Goal: Find specific page/section: Find specific page/section

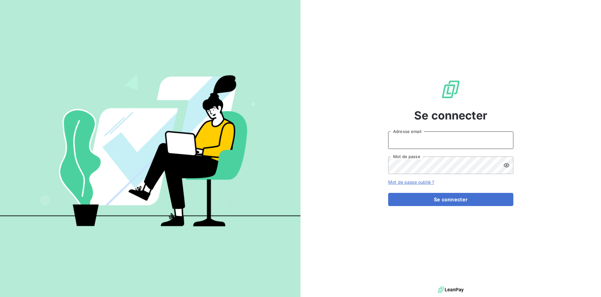
click at [433, 140] on input "Adresse email" at bounding box center [450, 140] width 125 height 18
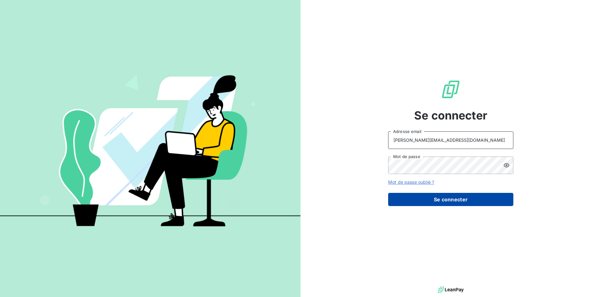
type input "[PERSON_NAME][EMAIL_ADDRESS][DOMAIN_NAME]"
click at [448, 197] on button "Se connecter" at bounding box center [450, 199] width 125 height 13
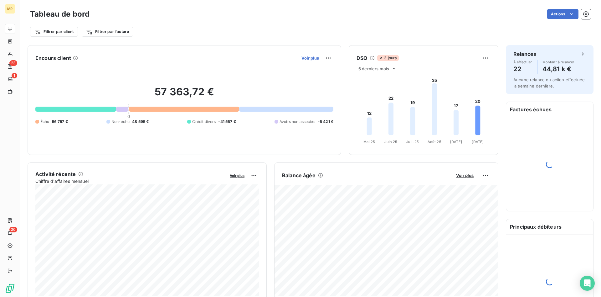
click at [317, 57] on span "Voir plus" at bounding box center [311, 57] width 18 height 5
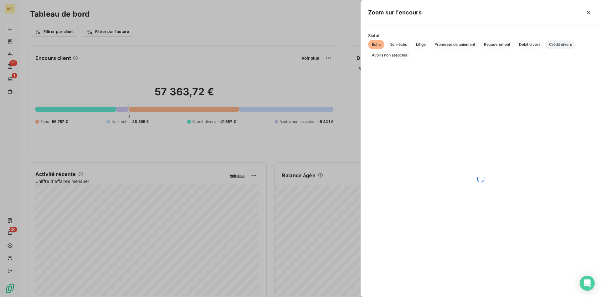
click at [561, 44] on span "Crédit divers" at bounding box center [561, 44] width 30 height 9
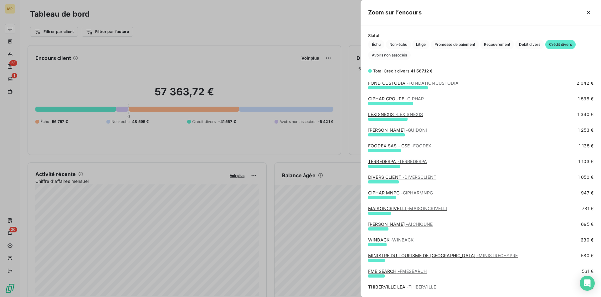
scroll to position [128, 0]
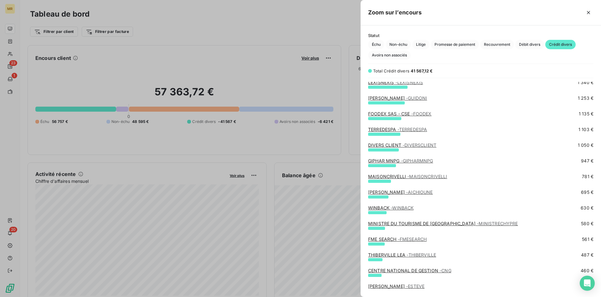
click at [419, 146] on span "- DIVERSCLIENT" at bounding box center [420, 144] width 34 height 5
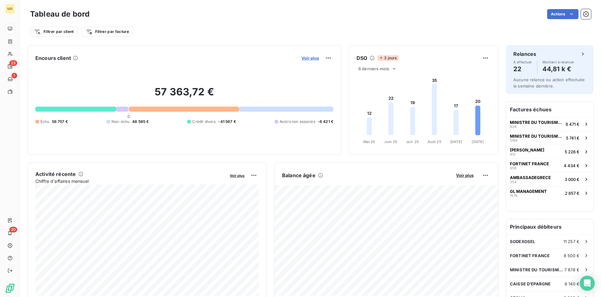
click at [315, 57] on span "Voir plus" at bounding box center [311, 57] width 18 height 5
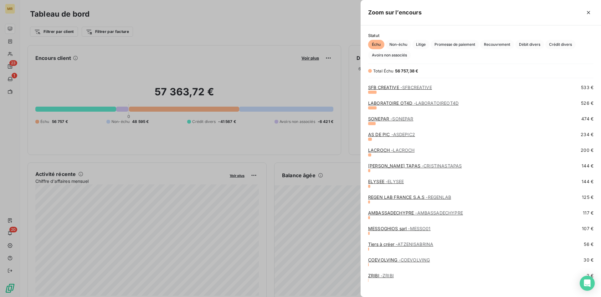
scroll to position [239, 0]
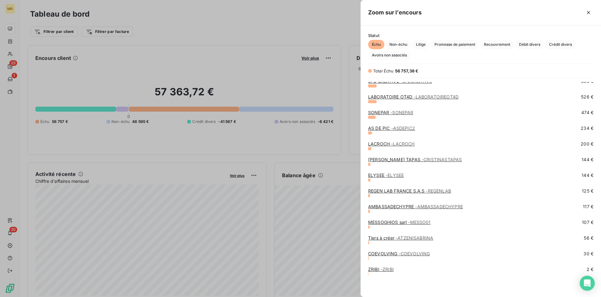
click at [432, 191] on span "- REGENLAB" at bounding box center [438, 190] width 25 height 5
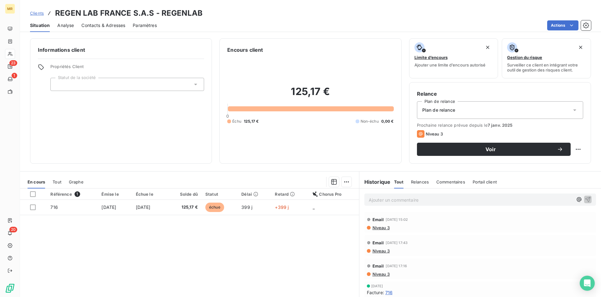
scroll to position [31, 0]
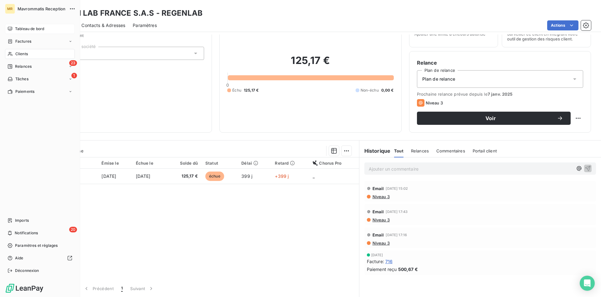
click at [16, 31] on span "Tableau de bord" at bounding box center [29, 29] width 29 height 6
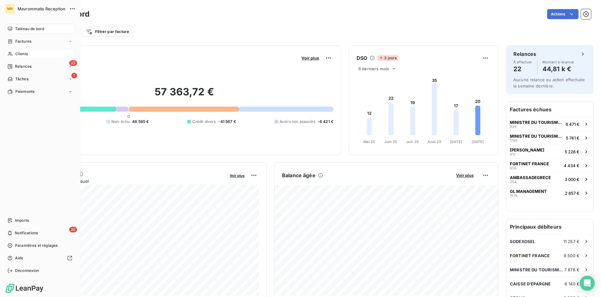
click at [11, 53] on icon at bounding box center [10, 53] width 5 height 5
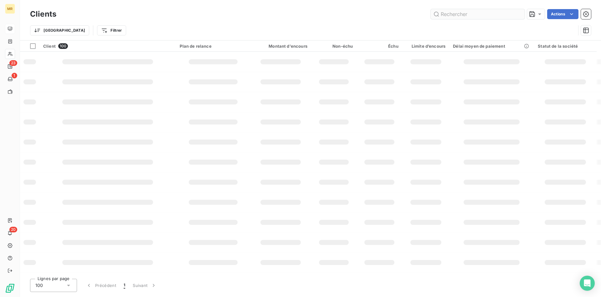
click at [448, 15] on input "text" at bounding box center [478, 14] width 94 height 10
type input "korres"
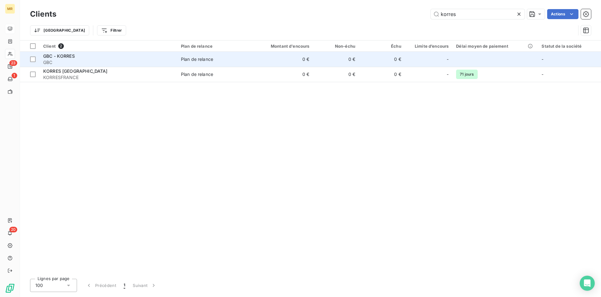
click at [68, 58] on span "GBC - KORRES" at bounding box center [59, 55] width 32 height 5
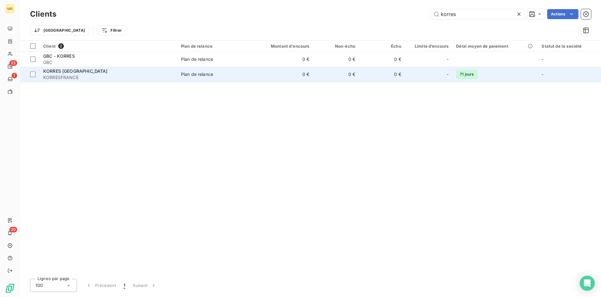
click at [271, 75] on td "0 €" at bounding box center [282, 74] width 61 height 15
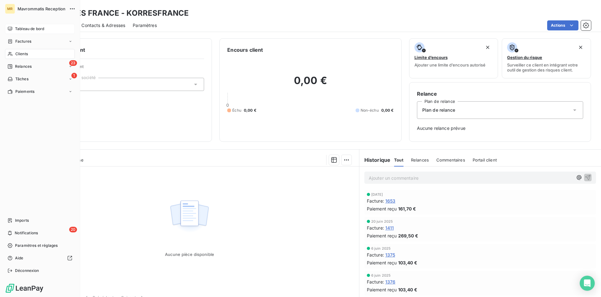
click at [21, 54] on span "Clients" at bounding box center [21, 54] width 13 height 6
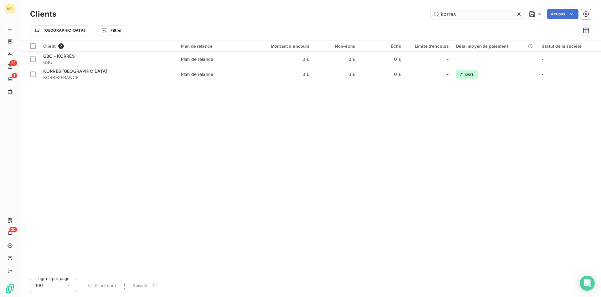
drag, startPoint x: 442, startPoint y: 14, endPoint x: 414, endPoint y: 14, distance: 27.6
click at [431, 14] on input "korres" at bounding box center [478, 14] width 94 height 10
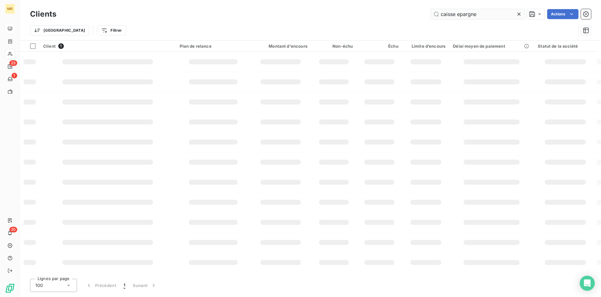
type input "caisse epargne"
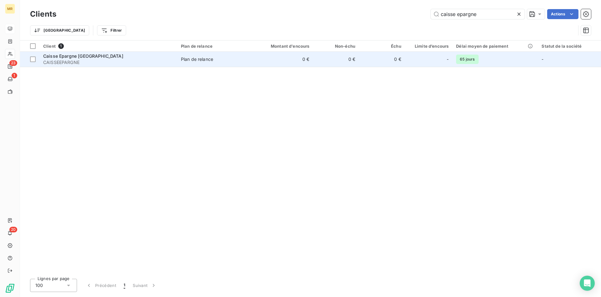
click at [102, 60] on span "CAISSEEPARGNE" at bounding box center [108, 62] width 130 height 6
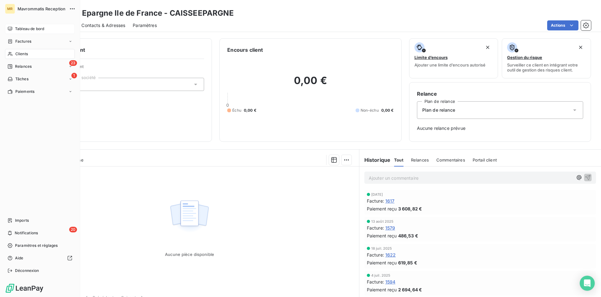
click at [31, 26] on span "Tableau de bord" at bounding box center [29, 29] width 29 height 6
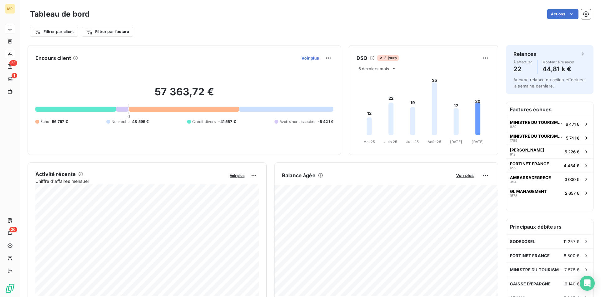
click at [314, 57] on span "Voir plus" at bounding box center [311, 57] width 18 height 5
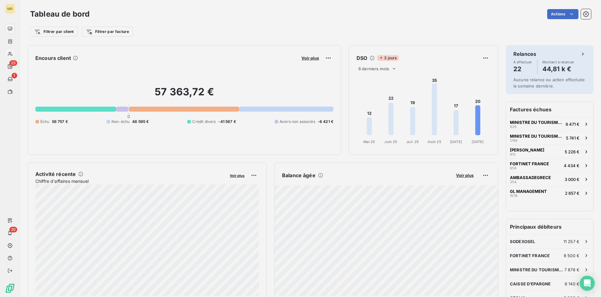
scroll to position [297, 241]
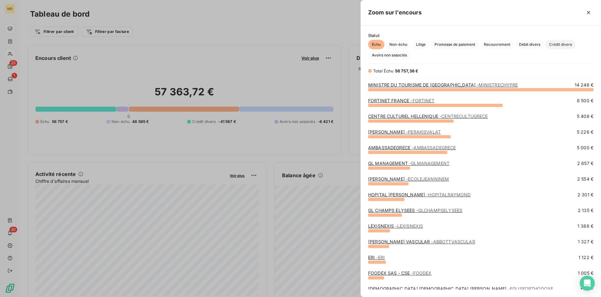
click at [561, 42] on span "Crédit divers" at bounding box center [561, 44] width 30 height 9
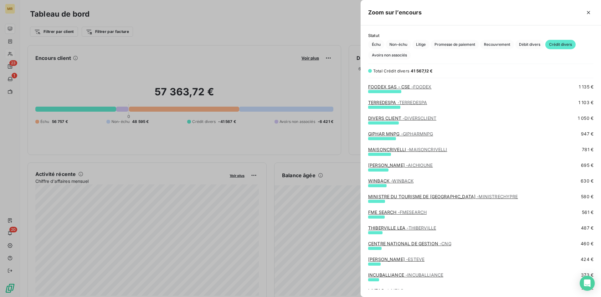
scroll to position [160, 0]
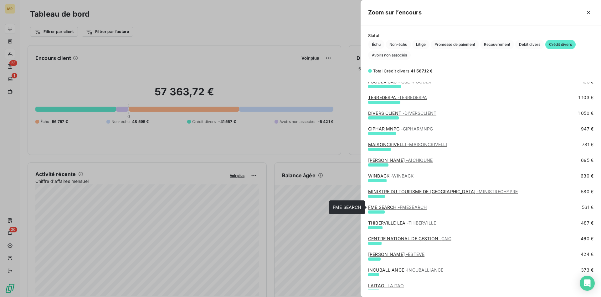
click at [412, 207] on span "- FMESEARCH" at bounding box center [412, 206] width 29 height 5
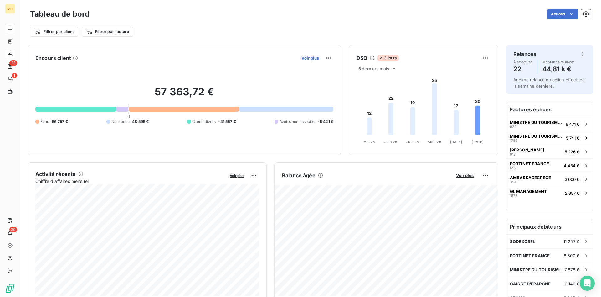
click at [311, 57] on span "Voir plus" at bounding box center [311, 57] width 18 height 5
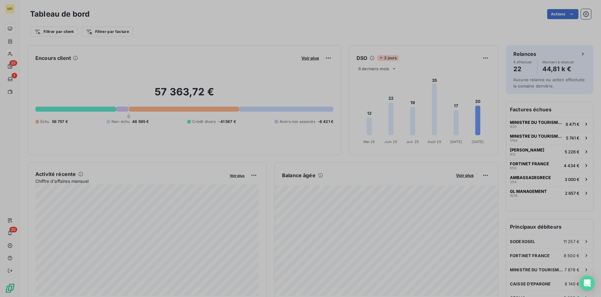
scroll to position [0, 0]
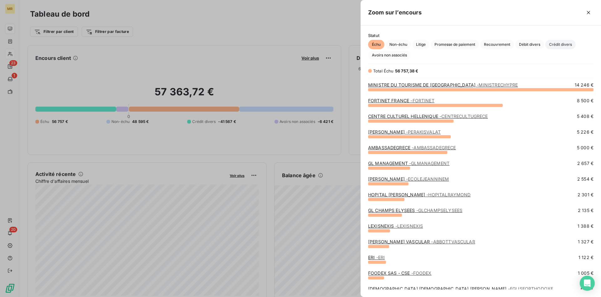
click at [562, 43] on span "Crédit divers" at bounding box center [561, 44] width 30 height 9
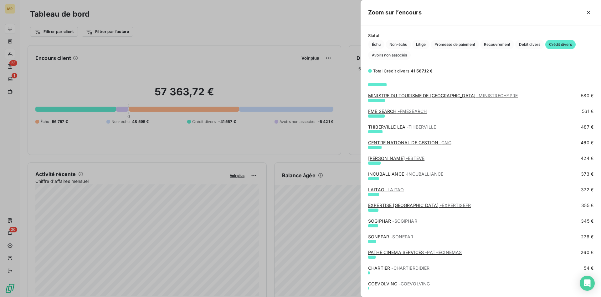
scroll to position [286, 0]
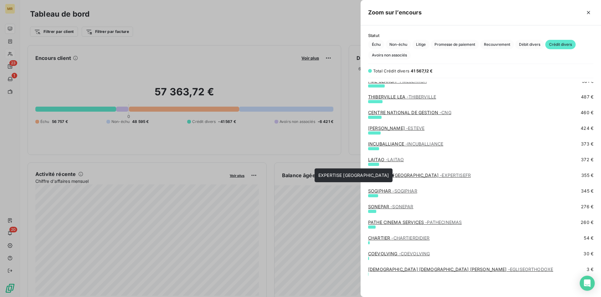
click at [408, 175] on link "EXPERTISE FRANCE - EXPERTISEFR" at bounding box center [419, 174] width 103 height 5
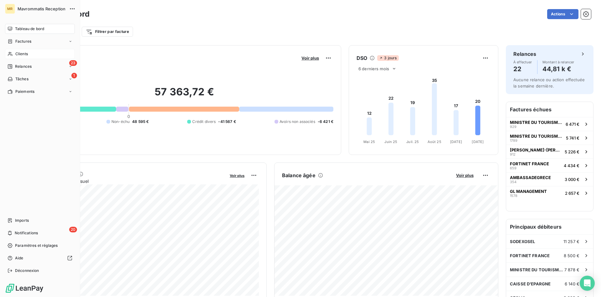
click at [23, 53] on span "Clients" at bounding box center [21, 54] width 13 height 6
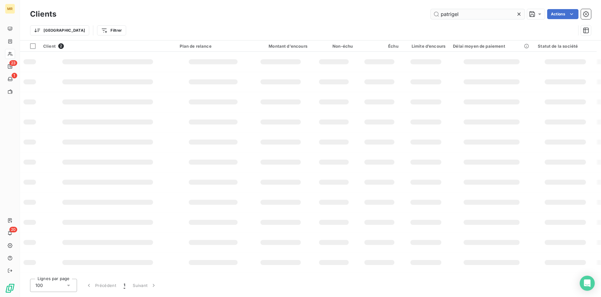
type input "patrigel"
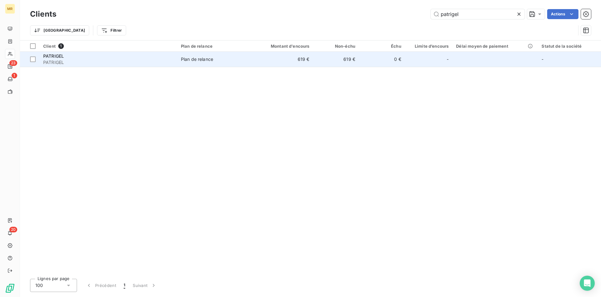
click at [305, 62] on td "619 €" at bounding box center [282, 59] width 61 height 15
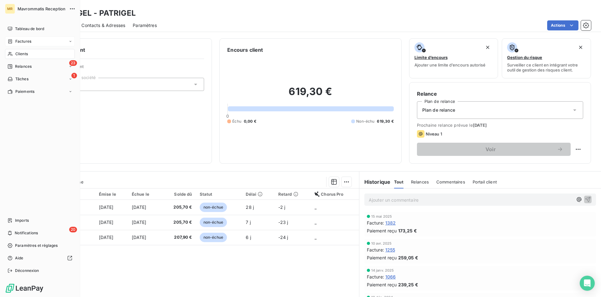
click at [24, 39] on span "Factures" at bounding box center [23, 42] width 16 height 6
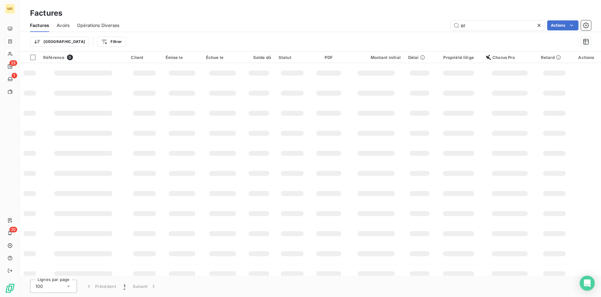
type input "e"
type input "1722"
click at [503, 27] on input "1722" at bounding box center [498, 25] width 94 height 10
drag, startPoint x: 477, startPoint y: 27, endPoint x: 469, endPoint y: 27, distance: 7.8
click at [469, 27] on input "1722" at bounding box center [498, 25] width 94 height 10
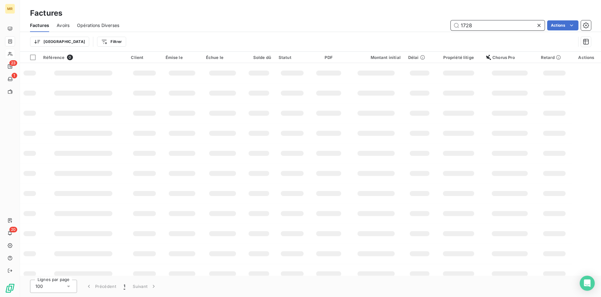
type input "1728"
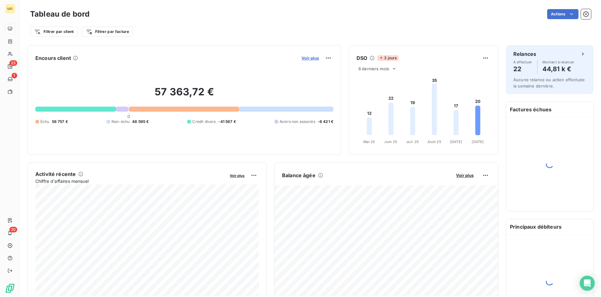
click at [311, 56] on span "Voir plus" at bounding box center [311, 57] width 18 height 5
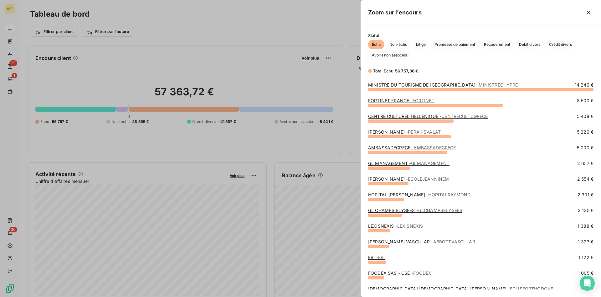
scroll to position [207, 241]
click at [564, 45] on span "Crédit divers" at bounding box center [561, 44] width 30 height 9
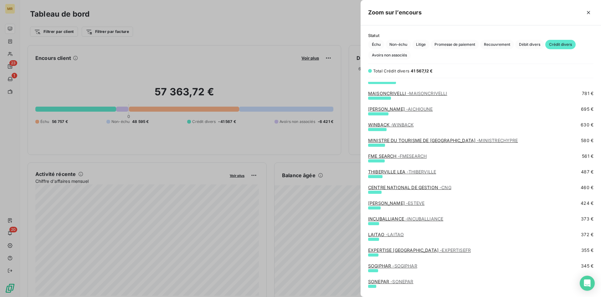
scroll to position [224, 0]
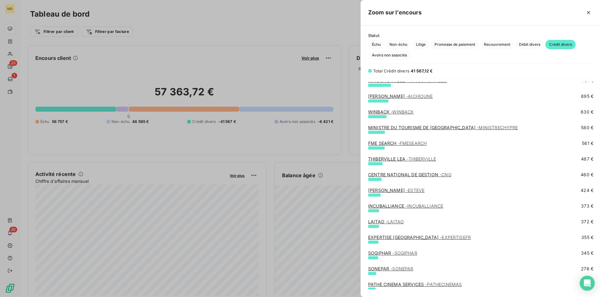
click at [269, 30] on div at bounding box center [300, 148] width 601 height 297
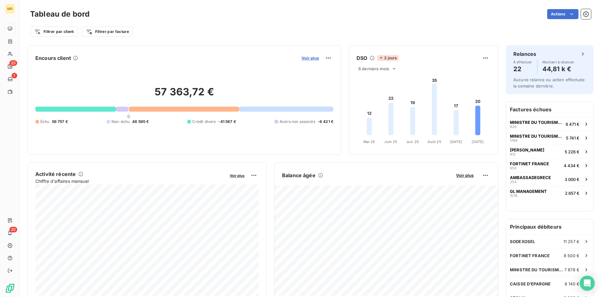
click at [317, 56] on span "Voir plus" at bounding box center [311, 57] width 18 height 5
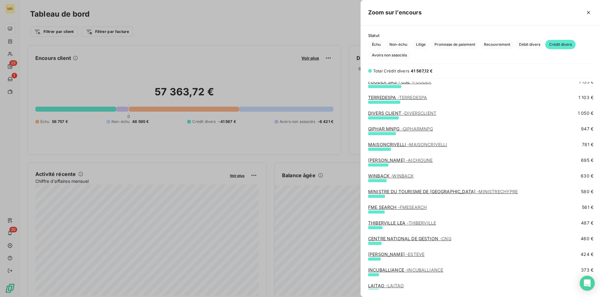
scroll to position [286, 0]
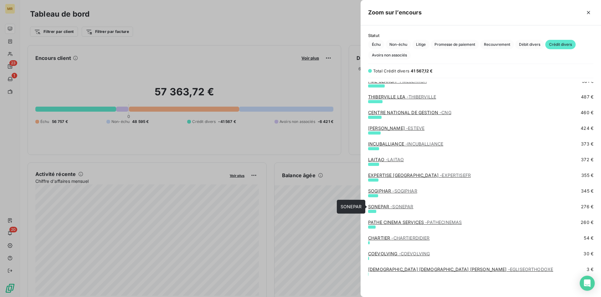
click at [396, 204] on span "- SONEPAR" at bounding box center [402, 206] width 23 height 5
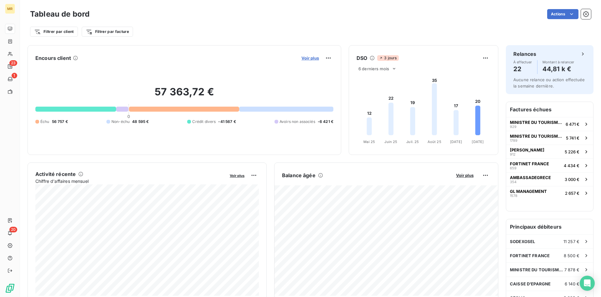
click at [313, 56] on span "Voir plus" at bounding box center [311, 57] width 18 height 5
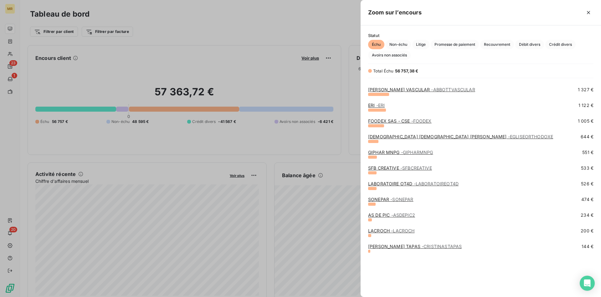
scroll to position [96, 0]
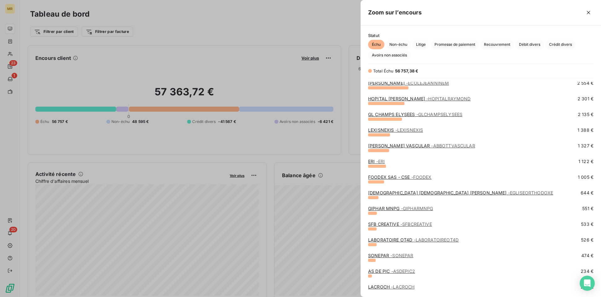
click at [259, 139] on div at bounding box center [300, 148] width 601 height 297
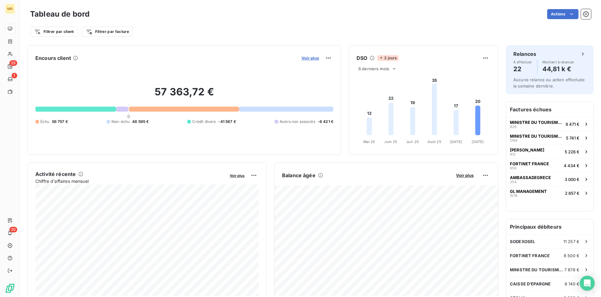
click at [314, 57] on span "Voir plus" at bounding box center [311, 57] width 18 height 5
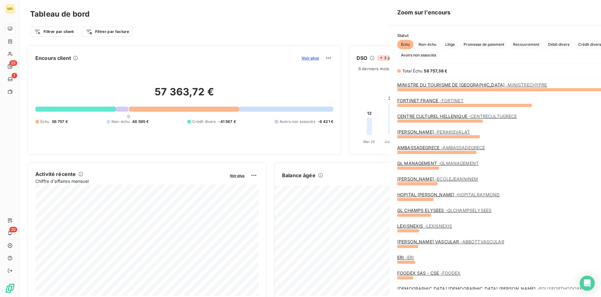
scroll to position [297, 241]
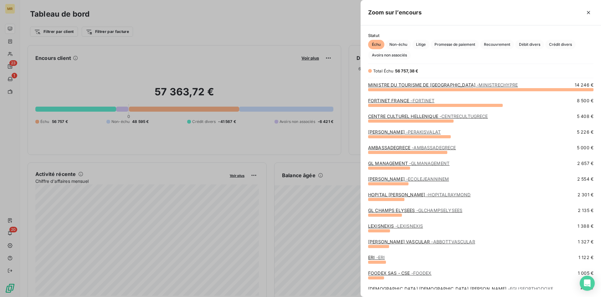
drag, startPoint x: 317, startPoint y: 31, endPoint x: 106, endPoint y: 34, distance: 211.1
click at [313, 30] on div at bounding box center [300, 148] width 601 height 297
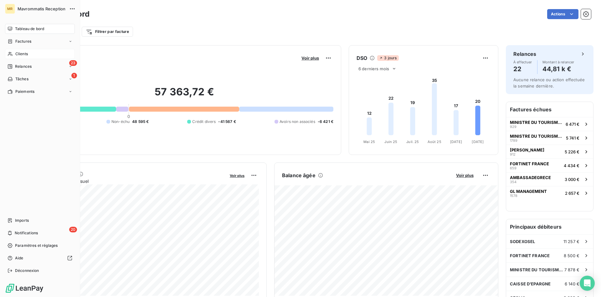
click at [30, 51] on div "Clients" at bounding box center [40, 54] width 70 height 10
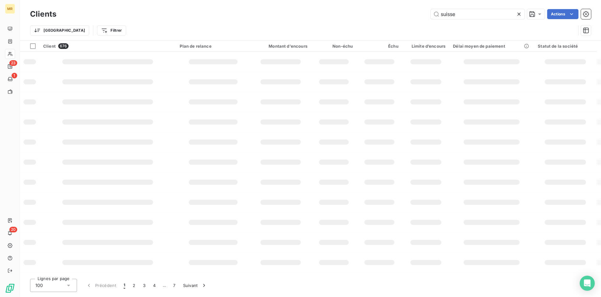
type input "suisse"
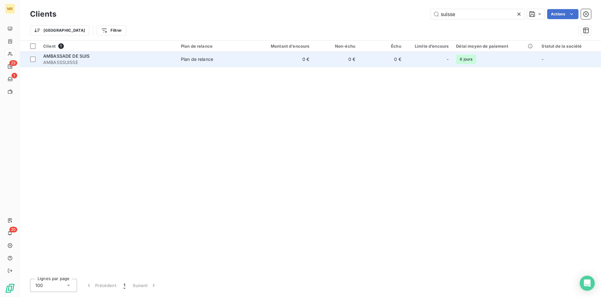
click at [126, 61] on span "AMBASSSUISSE" at bounding box center [108, 62] width 130 height 6
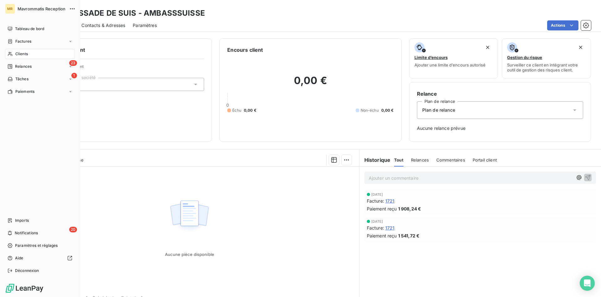
click at [21, 52] on span "Clients" at bounding box center [21, 54] width 13 height 6
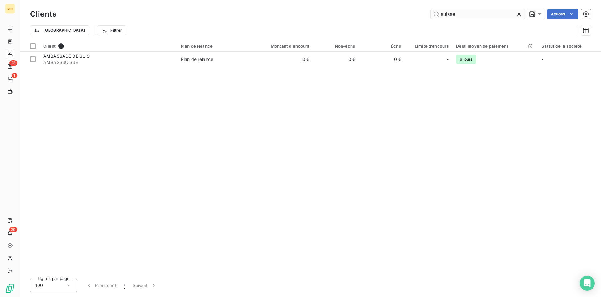
drag, startPoint x: 463, startPoint y: 16, endPoint x: 396, endPoint y: 18, distance: 66.7
click at [431, 18] on input "suisse" at bounding box center [478, 14] width 94 height 10
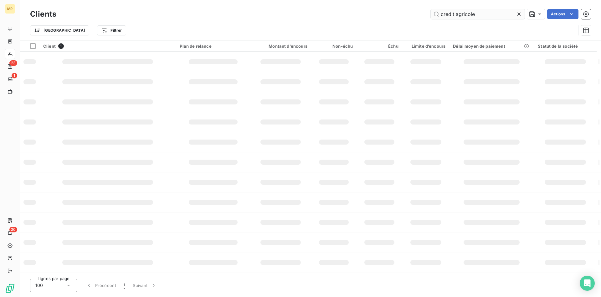
type input "credit agricole"
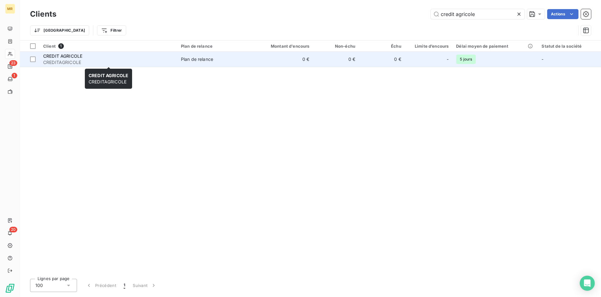
click at [125, 62] on span "CREDITAGRICOLE" at bounding box center [108, 62] width 130 height 6
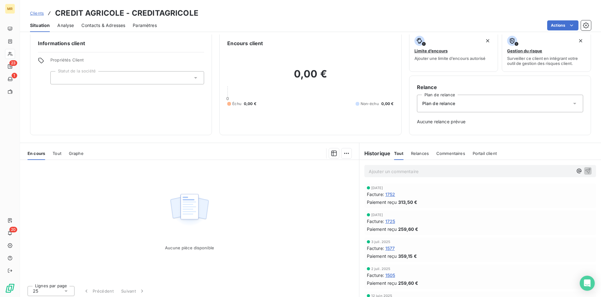
scroll to position [9, 0]
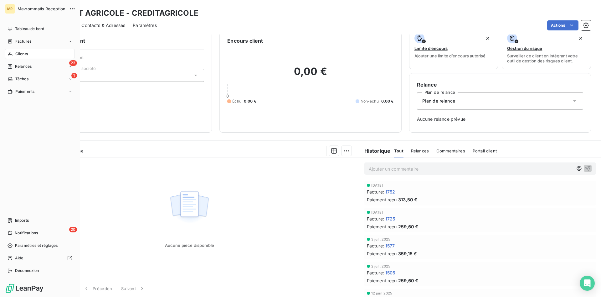
click at [18, 53] on span "Clients" at bounding box center [21, 54] width 13 height 6
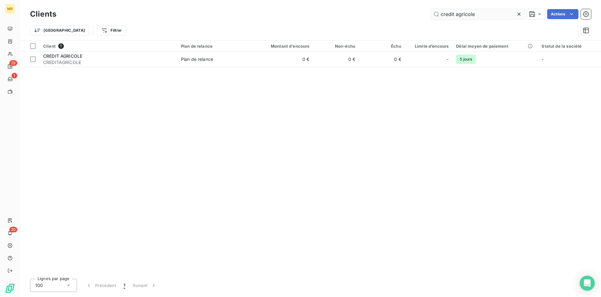
drag, startPoint x: 474, startPoint y: 13, endPoint x: 365, endPoint y: 5, distance: 108.9
click at [431, 9] on input "credit agricole" at bounding box center [478, 14] width 94 height 10
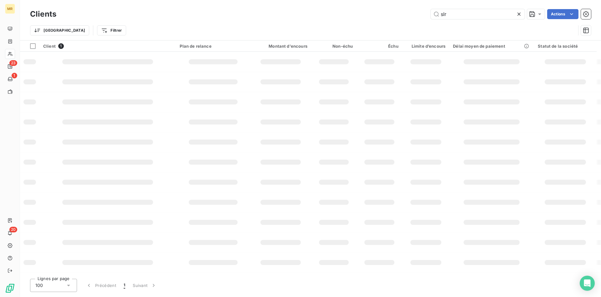
type input "slr"
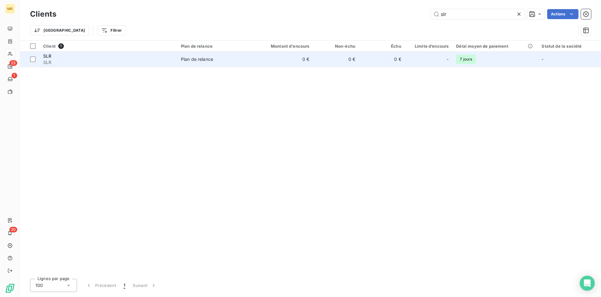
click at [231, 59] on span "Plan de relance" at bounding box center [214, 59] width 67 height 6
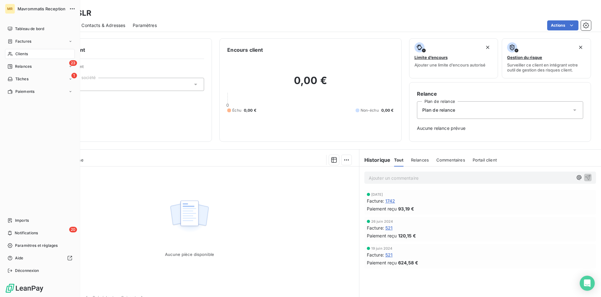
click at [20, 54] on span "Clients" at bounding box center [21, 54] width 13 height 6
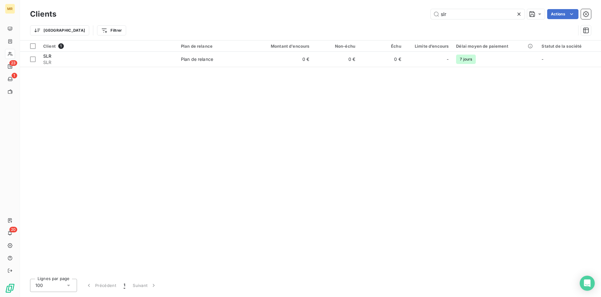
drag, startPoint x: 454, startPoint y: 14, endPoint x: 355, endPoint y: 11, distance: 98.7
click at [431, 9] on input "slr" at bounding box center [478, 14] width 94 height 10
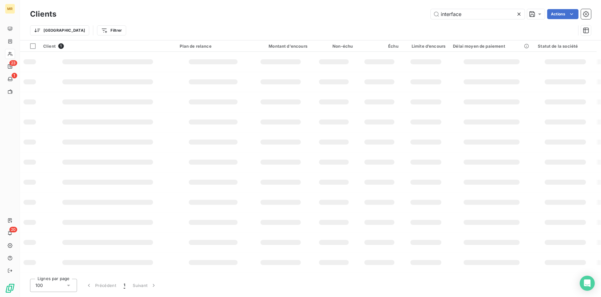
type input "interface"
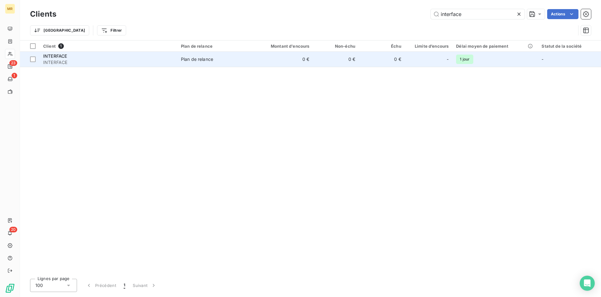
click at [178, 62] on td "Plan de relance" at bounding box center [214, 59] width 75 height 15
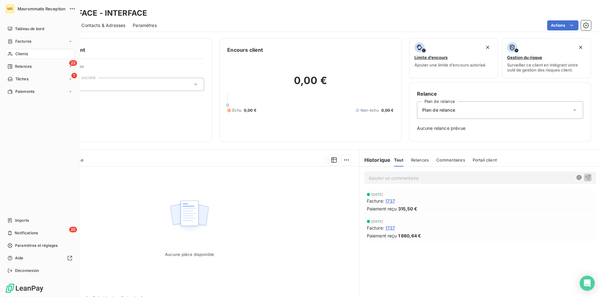
click at [23, 54] on span "Clients" at bounding box center [21, 54] width 13 height 6
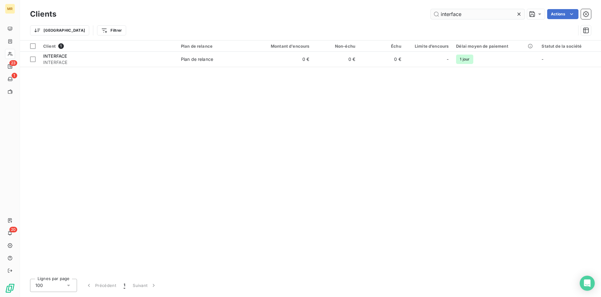
drag, startPoint x: 477, startPoint y: 11, endPoint x: 396, endPoint y: 24, distance: 82.2
click at [431, 19] on input "interface" at bounding box center [478, 14] width 94 height 10
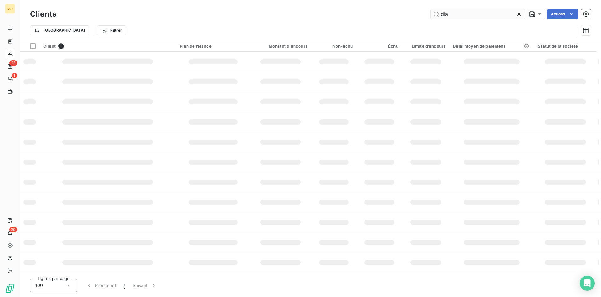
type input "dla"
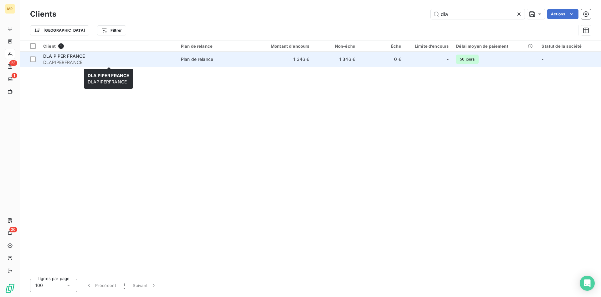
click at [160, 60] on span "DLAPIPERFRANCE" at bounding box center [108, 62] width 130 height 6
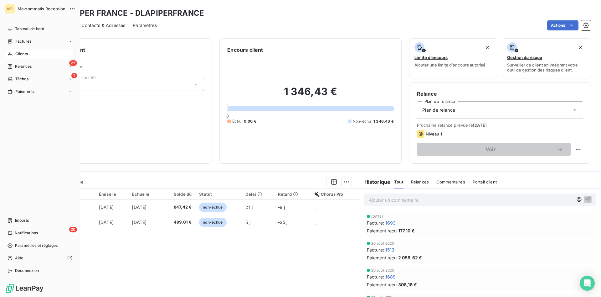
click at [16, 53] on span "Clients" at bounding box center [21, 54] width 13 height 6
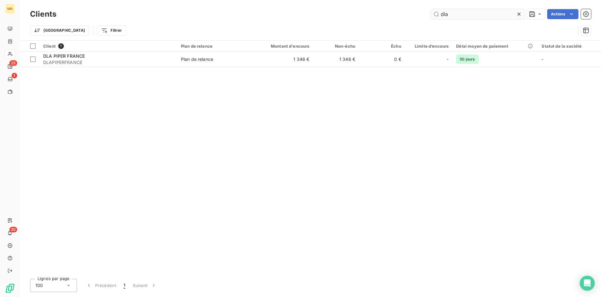
drag, startPoint x: 380, startPoint y: 7, endPoint x: 348, endPoint y: 8, distance: 32.3
click at [431, 9] on input "dla" at bounding box center [478, 14] width 94 height 10
type input "n"
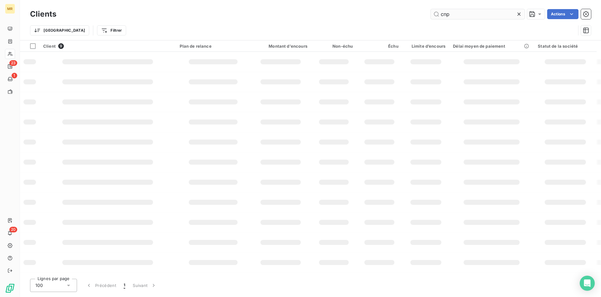
type input "cnp"
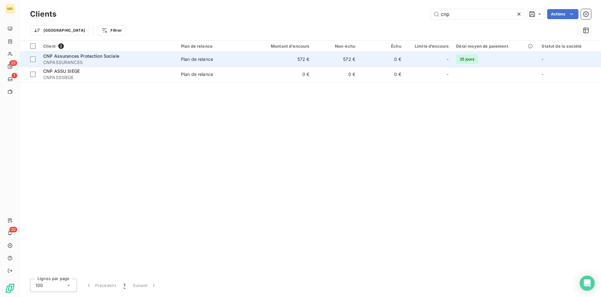
click at [103, 59] on span "CNP Assurances Protection Sociale" at bounding box center [81, 55] width 76 height 5
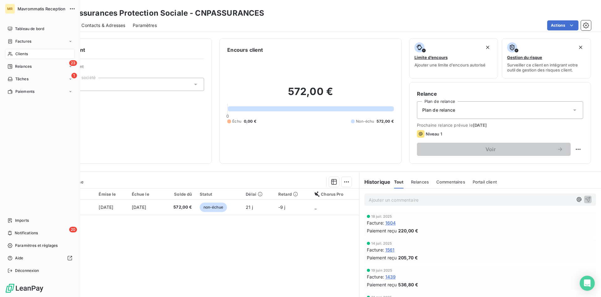
click at [26, 53] on span "Clients" at bounding box center [21, 54] width 13 height 6
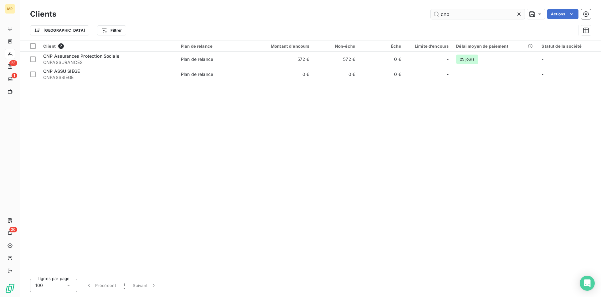
drag, startPoint x: 465, startPoint y: 17, endPoint x: 415, endPoint y: 15, distance: 50.5
click at [431, 15] on input "cnp" at bounding box center [478, 14] width 94 height 10
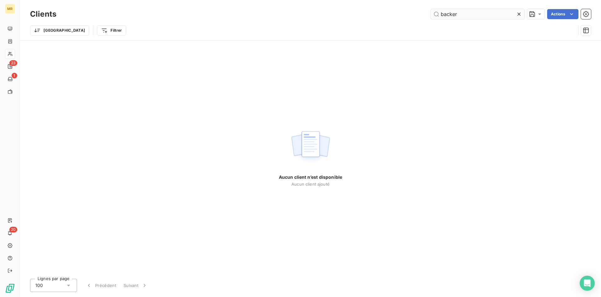
drag, startPoint x: 463, startPoint y: 16, endPoint x: 447, endPoint y: 15, distance: 16.0
click at [447, 15] on input "backer" at bounding box center [478, 14] width 94 height 10
click at [448, 15] on input "backer" at bounding box center [478, 14] width 94 height 10
type input "baker"
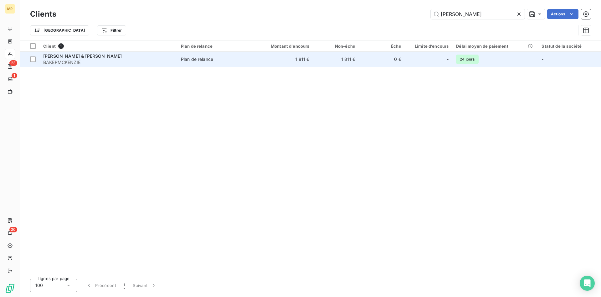
click at [132, 60] on span "BAKERMCKENZIE" at bounding box center [108, 62] width 130 height 6
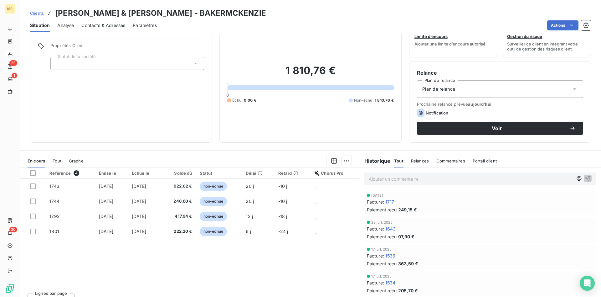
scroll to position [31, 0]
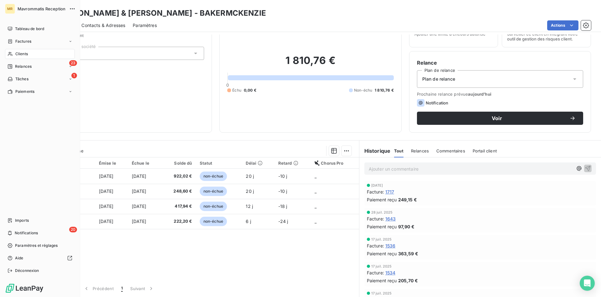
drag, startPoint x: 17, startPoint y: 53, endPoint x: 23, endPoint y: 51, distance: 6.5
click at [18, 53] on span "Clients" at bounding box center [21, 54] width 13 height 6
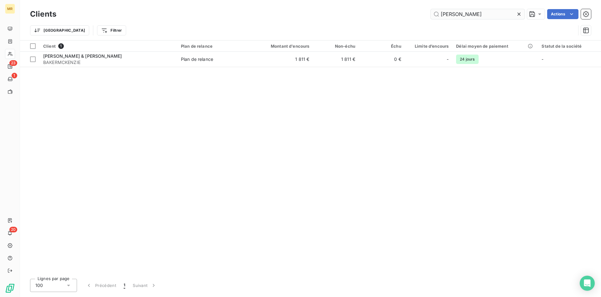
drag, startPoint x: 458, startPoint y: 13, endPoint x: 345, endPoint y: 13, distance: 113.1
click at [431, 13] on input "baker" at bounding box center [478, 14] width 94 height 10
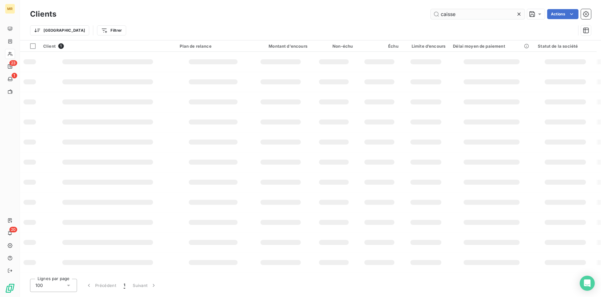
type input "caisse"
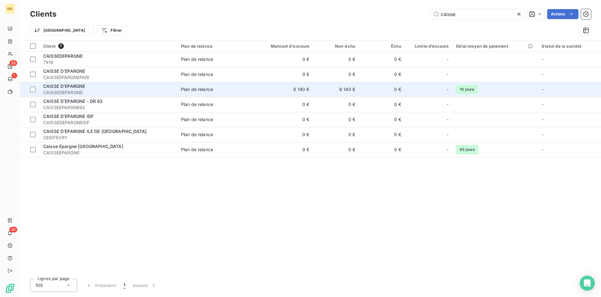
click at [300, 90] on td "6 140 €" at bounding box center [282, 89] width 61 height 15
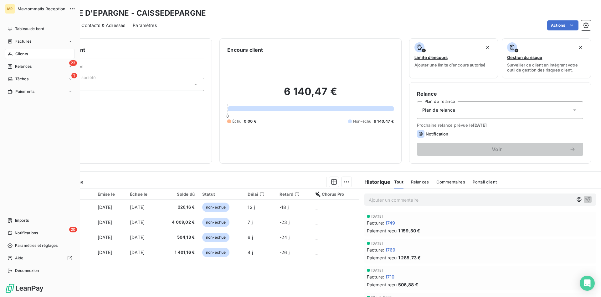
click at [24, 54] on span "Clients" at bounding box center [21, 54] width 13 height 6
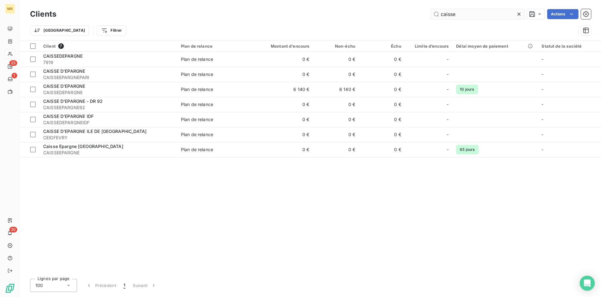
drag, startPoint x: 465, startPoint y: 14, endPoint x: 366, endPoint y: 17, distance: 98.7
click at [431, 17] on input "caisse" at bounding box center [478, 14] width 94 height 10
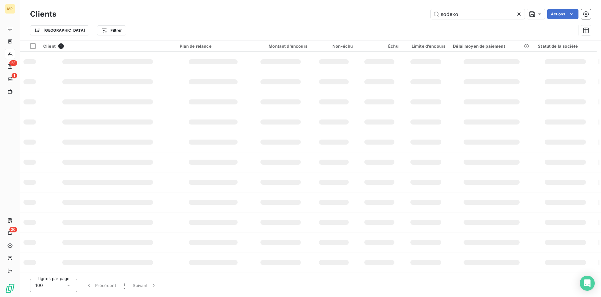
type input "sodexo"
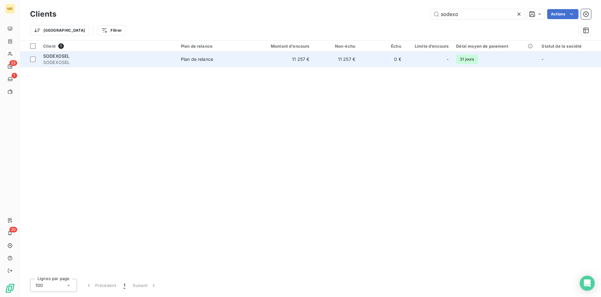
click at [247, 58] on span "Plan de relance" at bounding box center [214, 59] width 67 height 6
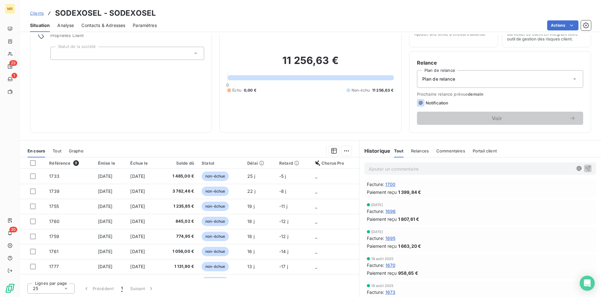
scroll to position [64, 0]
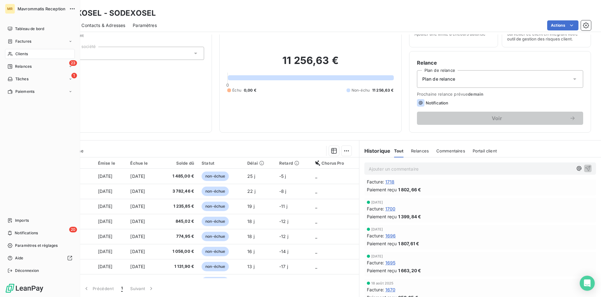
drag, startPoint x: 20, startPoint y: 55, endPoint x: 31, endPoint y: 53, distance: 11.2
click at [20, 54] on span "Clients" at bounding box center [21, 54] width 13 height 6
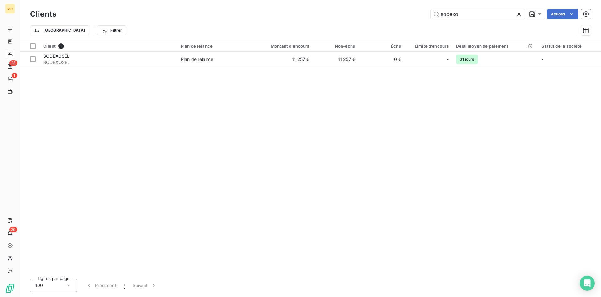
drag, startPoint x: 458, startPoint y: 14, endPoint x: 389, endPoint y: 17, distance: 69.3
click at [431, 13] on input "sodexo" at bounding box center [478, 14] width 94 height 10
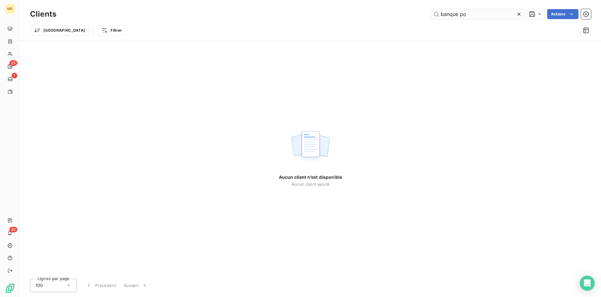
click at [467, 14] on input "banque po" at bounding box center [478, 14] width 94 height 10
drag, startPoint x: 417, startPoint y: 14, endPoint x: 406, endPoint y: 15, distance: 11.7
click at [431, 15] on input "banque populaire" at bounding box center [478, 14] width 94 height 10
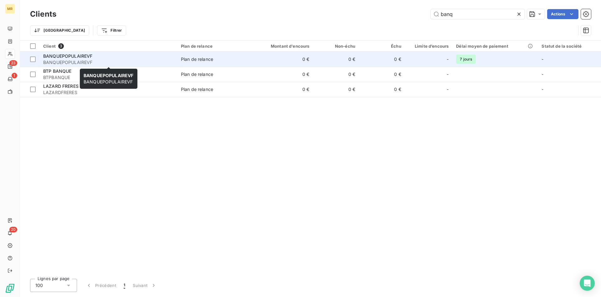
type input "banq"
click at [128, 60] on span "BANQUEPOPULAIREVF" at bounding box center [108, 62] width 130 height 6
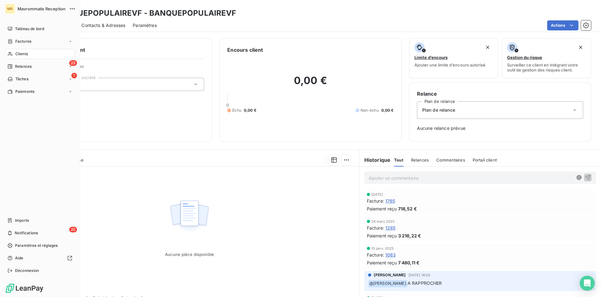
click at [16, 55] on span "Clients" at bounding box center [21, 54] width 13 height 6
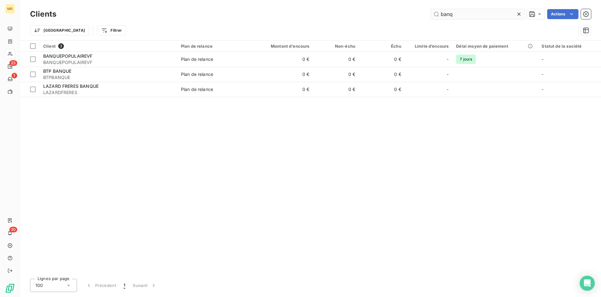
drag, startPoint x: 455, startPoint y: 15, endPoint x: 399, endPoint y: 7, distance: 56.6
click at [431, 9] on input "banq" at bounding box center [478, 14] width 94 height 10
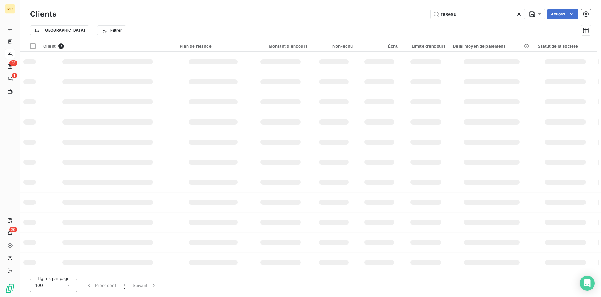
type input "reseau"
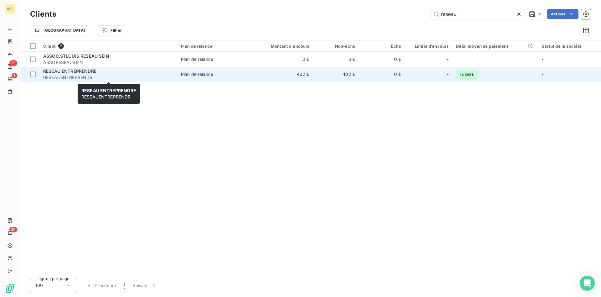
click at [170, 76] on span "RESEAUENTREPRENDR" at bounding box center [108, 77] width 130 height 6
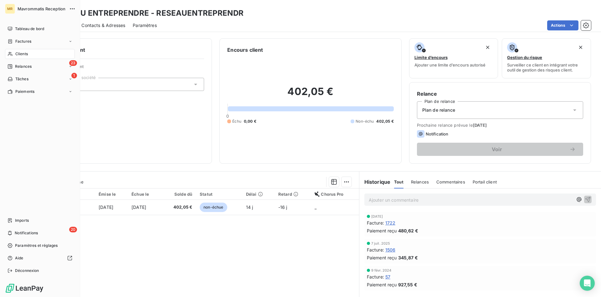
click at [27, 53] on span "Clients" at bounding box center [21, 54] width 13 height 6
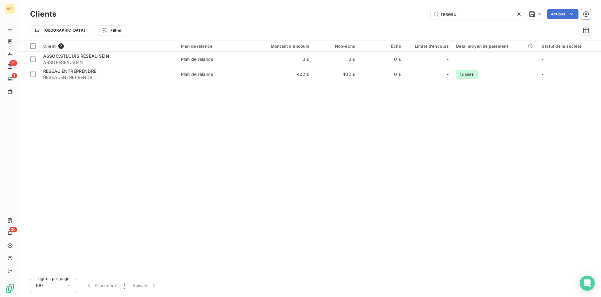
drag, startPoint x: 412, startPoint y: 13, endPoint x: 396, endPoint y: 13, distance: 16.3
click at [431, 13] on input "reseau" at bounding box center [478, 14] width 94 height 10
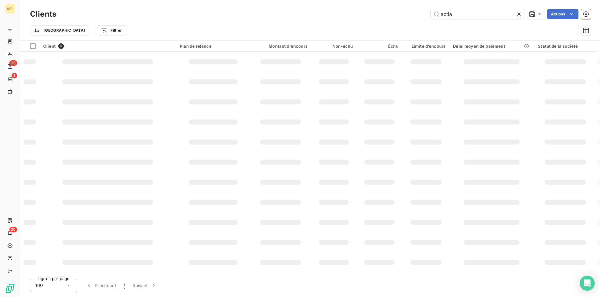
type input "actia"
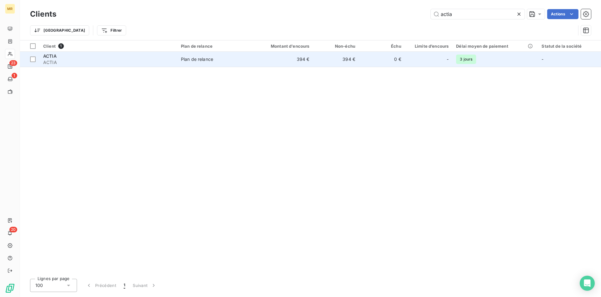
click at [298, 60] on td "394 €" at bounding box center [282, 59] width 61 height 15
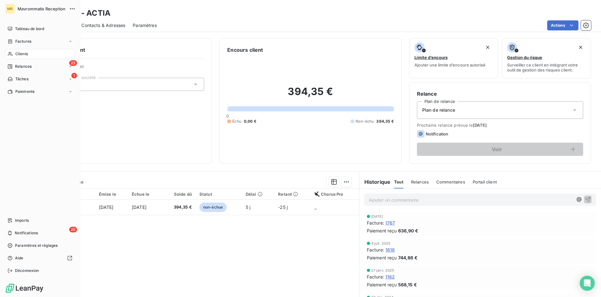
drag, startPoint x: 19, startPoint y: 54, endPoint x: 67, endPoint y: 47, distance: 48.1
click at [19, 54] on span "Clients" at bounding box center [21, 54] width 13 height 6
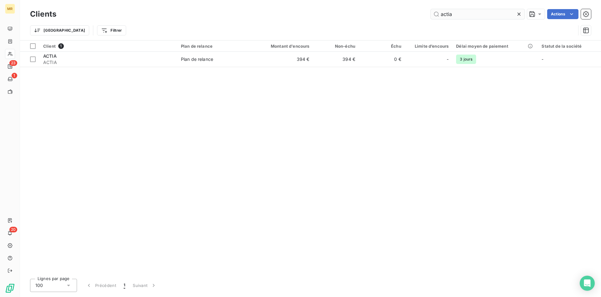
drag, startPoint x: 356, startPoint y: 14, endPoint x: 347, endPoint y: 16, distance: 9.2
click at [431, 16] on input "actia" at bounding box center [478, 14] width 94 height 10
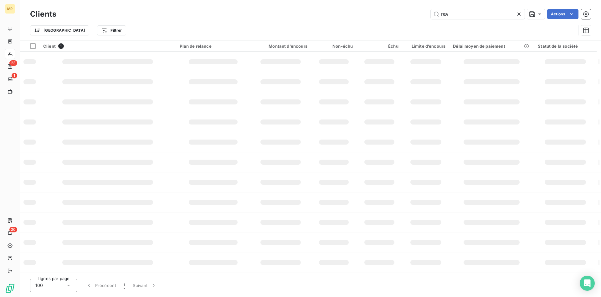
type input "rsa"
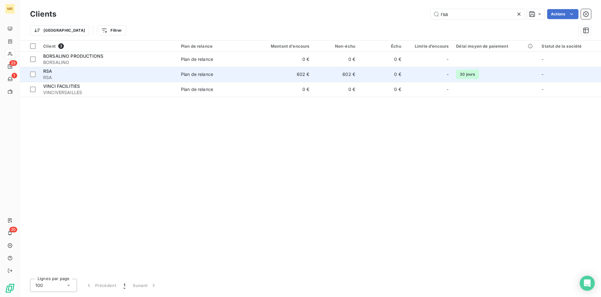
click at [299, 73] on td "602 €" at bounding box center [282, 74] width 61 height 15
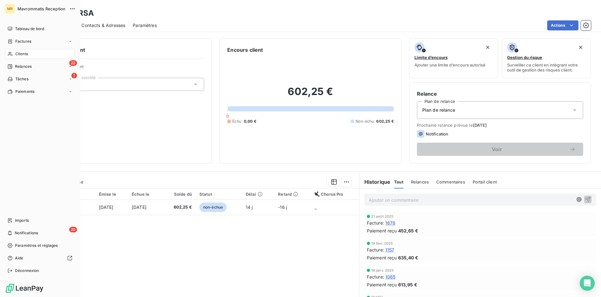
click at [26, 54] on span "Clients" at bounding box center [21, 54] width 13 height 6
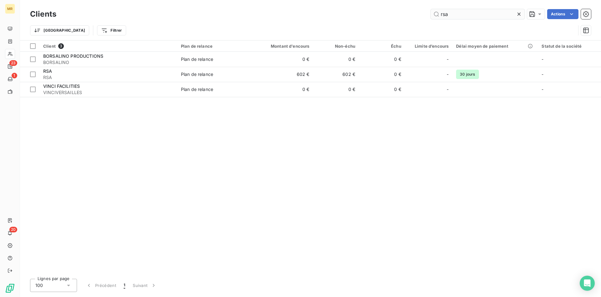
drag, startPoint x: 489, startPoint y: 16, endPoint x: 385, endPoint y: 15, distance: 103.7
click at [431, 15] on input "rsa" at bounding box center [478, 14] width 94 height 10
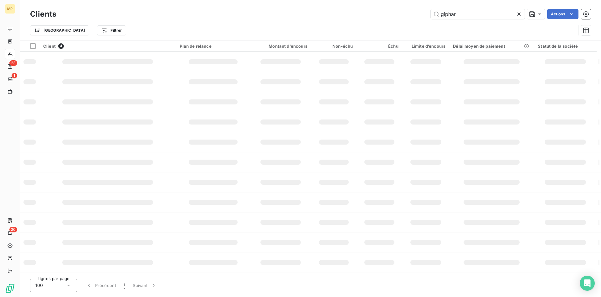
type input "giphar"
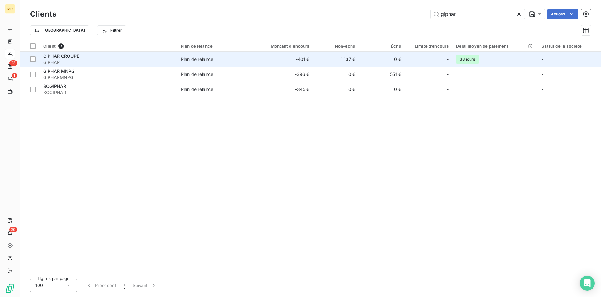
click at [227, 60] on span "Plan de relance" at bounding box center [214, 59] width 67 height 6
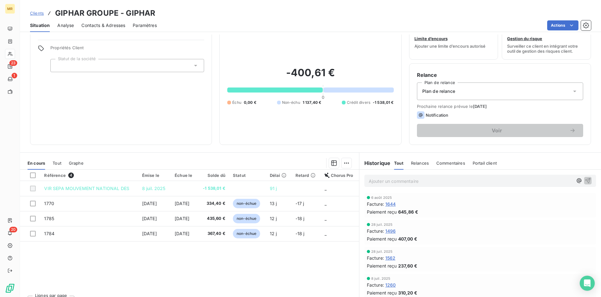
scroll to position [31, 0]
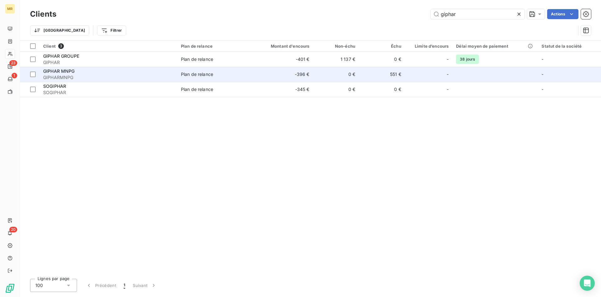
click at [233, 75] on span "Plan de relance" at bounding box center [214, 74] width 67 height 6
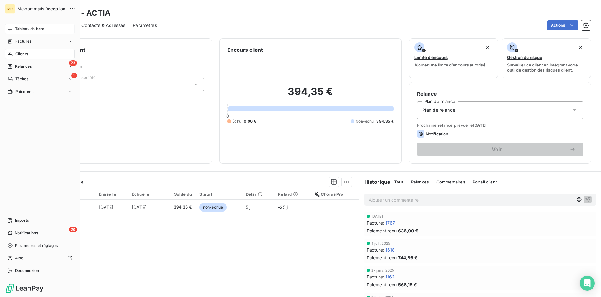
click at [29, 29] on span "Tableau de bord" at bounding box center [29, 29] width 29 height 6
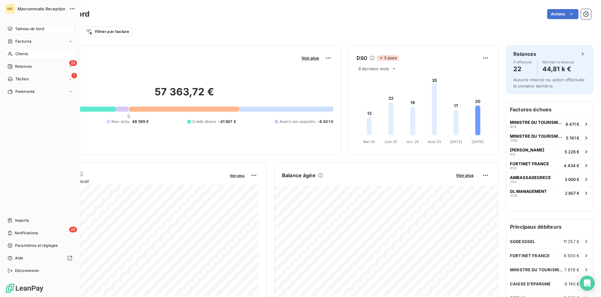
click at [22, 51] on span "Clients" at bounding box center [21, 54] width 13 height 6
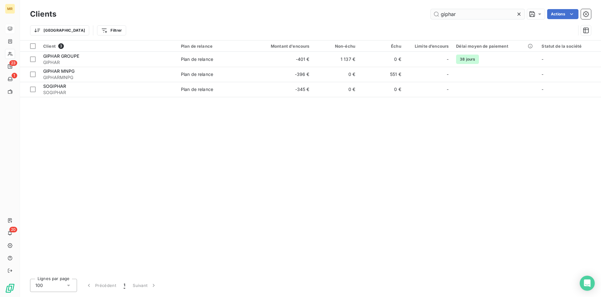
drag, startPoint x: 463, startPoint y: 16, endPoint x: 402, endPoint y: 12, distance: 61.2
click at [431, 12] on input "giphar" at bounding box center [478, 14] width 94 height 10
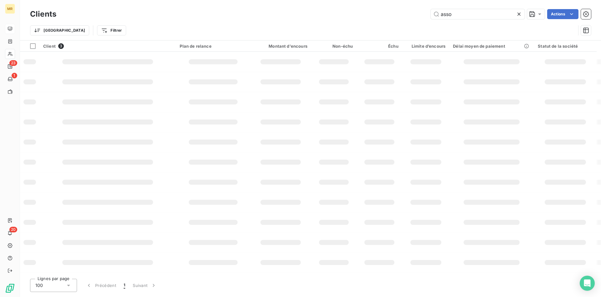
type input "asso"
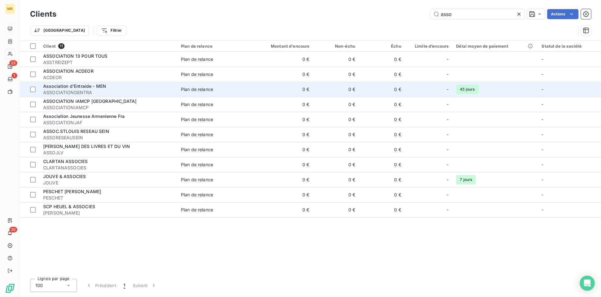
click at [74, 90] on span "ASSOCIATIONDENTRA" at bounding box center [108, 92] width 130 height 6
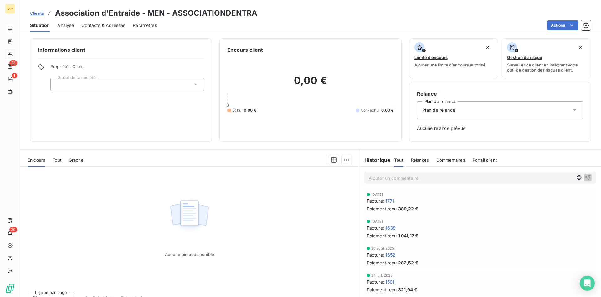
scroll to position [9, 0]
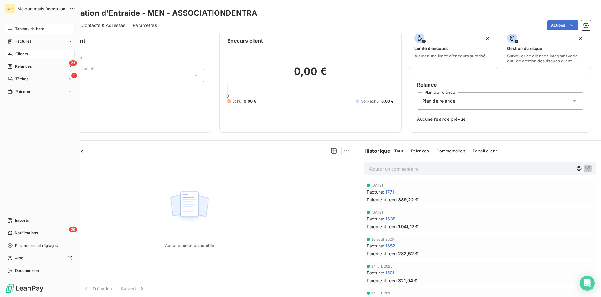
click at [19, 53] on span "Clients" at bounding box center [21, 54] width 13 height 6
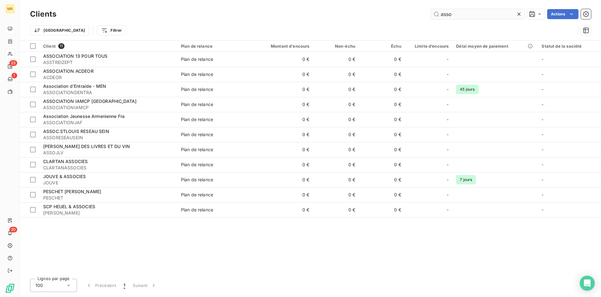
drag, startPoint x: 453, startPoint y: 14, endPoint x: 412, endPoint y: 14, distance: 41.0
click at [431, 14] on input "asso" at bounding box center [478, 14] width 94 height 10
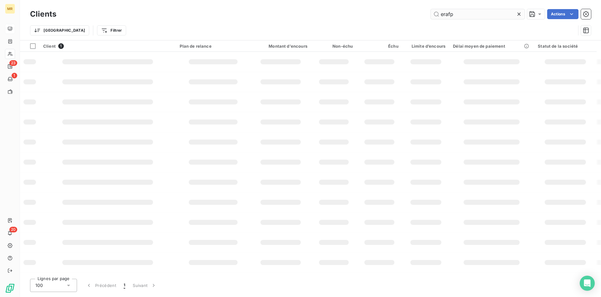
type input "erafp"
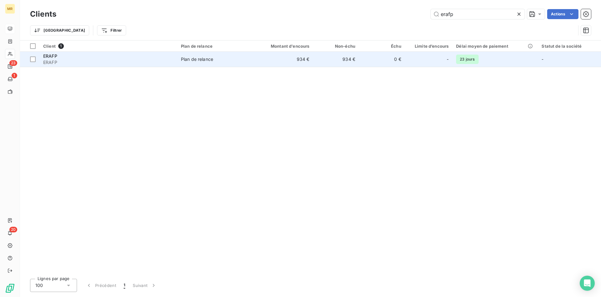
click at [298, 61] on td "934 €" at bounding box center [282, 59] width 61 height 15
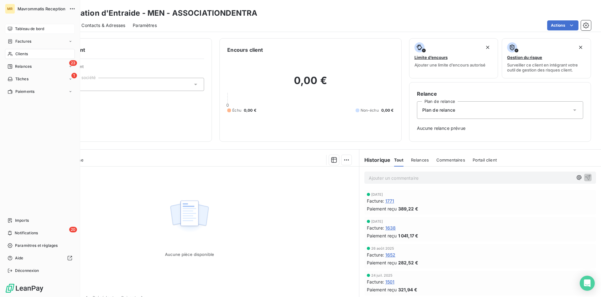
click at [28, 30] on span "Tableau de bord" at bounding box center [29, 29] width 29 height 6
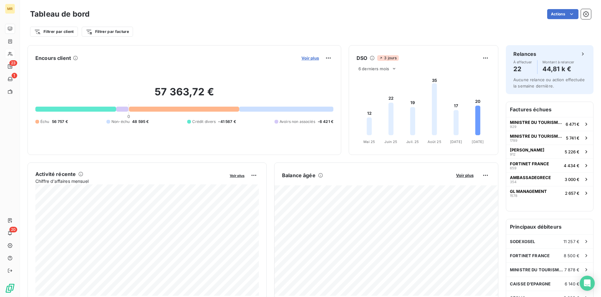
click at [310, 57] on span "Voir plus" at bounding box center [311, 57] width 18 height 5
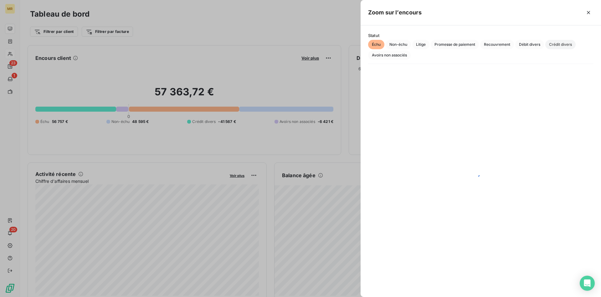
click at [557, 44] on span "Crédit divers" at bounding box center [561, 44] width 30 height 9
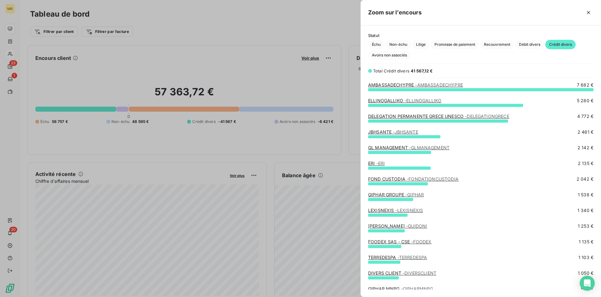
scroll to position [207, 241]
click at [234, 32] on div at bounding box center [300, 148] width 601 height 297
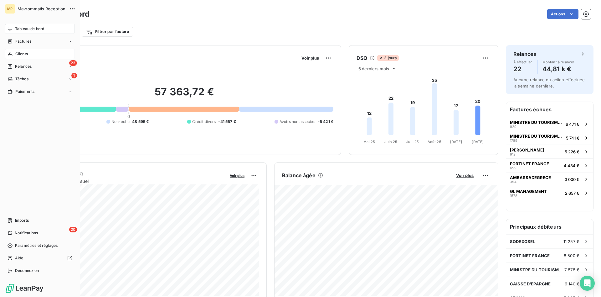
click at [14, 52] on div "Clients" at bounding box center [40, 54] width 70 height 10
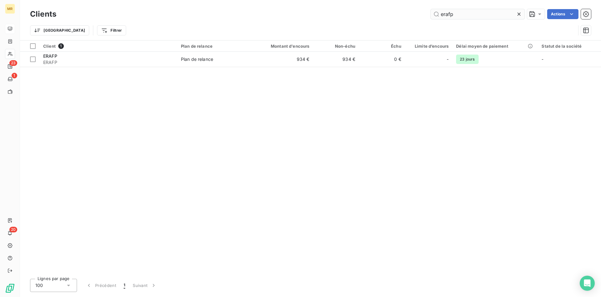
drag, startPoint x: 469, startPoint y: 14, endPoint x: 384, endPoint y: 15, distance: 84.9
click at [431, 15] on input "erafp" at bounding box center [478, 14] width 94 height 10
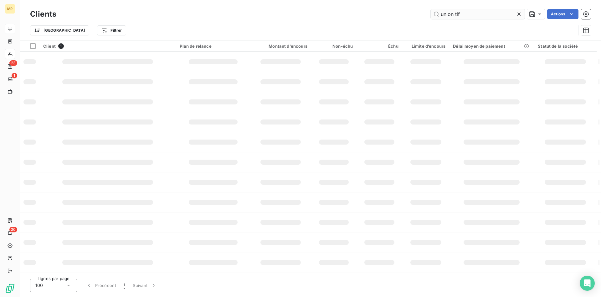
type input "union tlf"
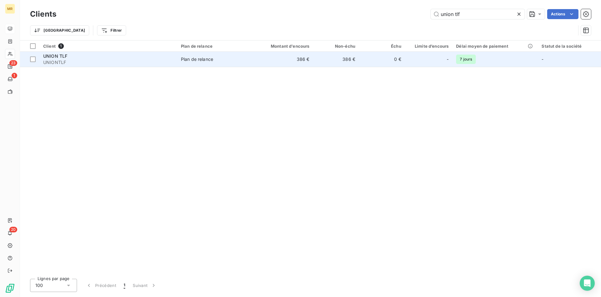
click at [300, 55] on td "386 €" at bounding box center [282, 59] width 61 height 15
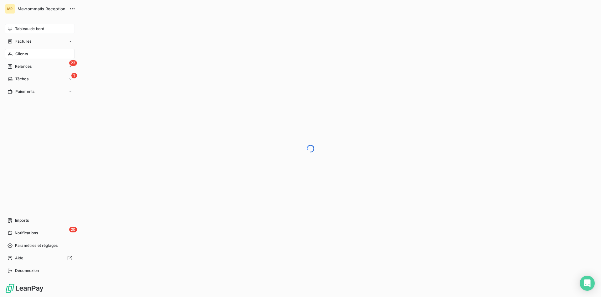
drag, startPoint x: 25, startPoint y: 52, endPoint x: 41, endPoint y: 50, distance: 15.7
click at [25, 52] on span "Clients" at bounding box center [21, 54] width 13 height 6
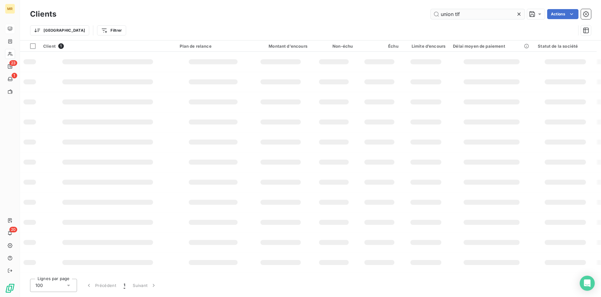
click at [470, 13] on input "union tlf" at bounding box center [478, 14] width 94 height 10
drag, startPoint x: 456, startPoint y: 14, endPoint x: 448, endPoint y: 13, distance: 7.9
click at [448, 13] on input "union" at bounding box center [478, 14] width 94 height 10
drag, startPoint x: 454, startPoint y: 13, endPoint x: 422, endPoint y: 17, distance: 31.6
click at [431, 17] on input "uni" at bounding box center [478, 14] width 94 height 10
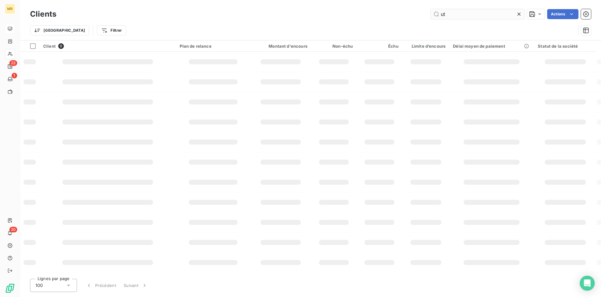
type input "u"
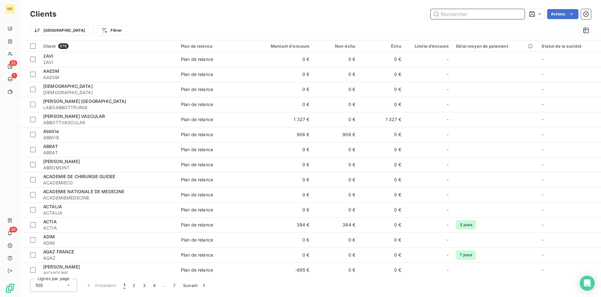
click at [464, 15] on input "text" at bounding box center [478, 14] width 94 height 10
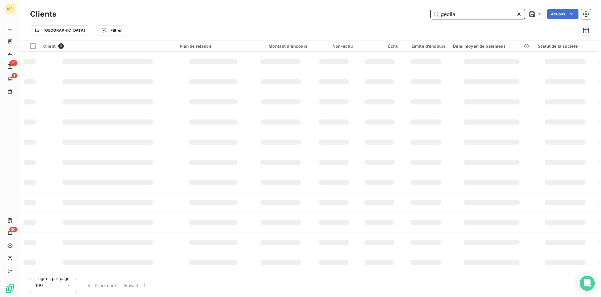
type input "geolia"
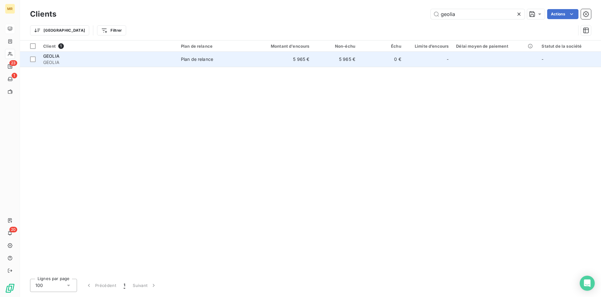
click at [312, 64] on td "5 965 €" at bounding box center [282, 59] width 61 height 15
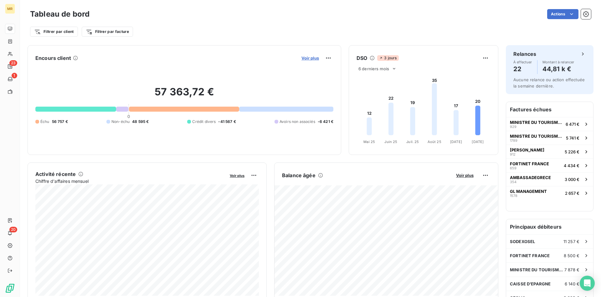
click at [315, 56] on span "Voir plus" at bounding box center [311, 57] width 18 height 5
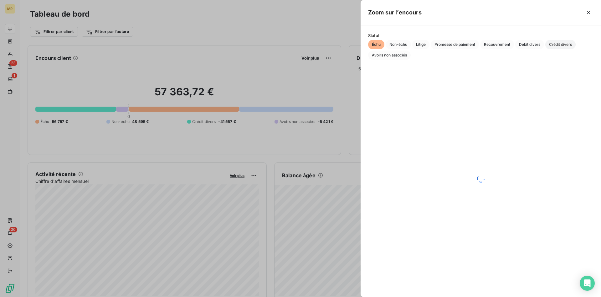
click at [565, 46] on span "Crédit divers" at bounding box center [561, 44] width 30 height 9
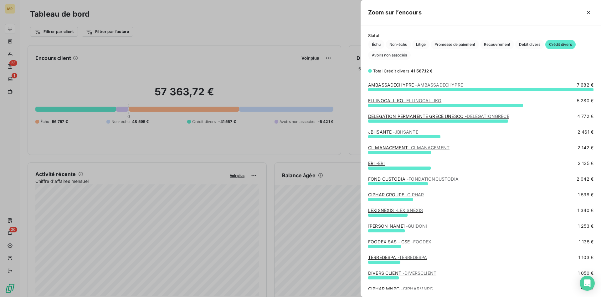
scroll to position [207, 241]
click at [592, 11] on icon "button" at bounding box center [589, 12] width 6 height 6
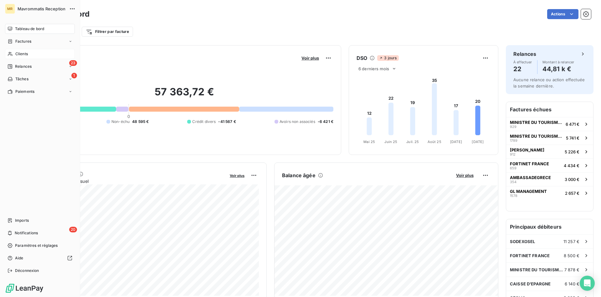
click at [16, 53] on span "Clients" at bounding box center [21, 54] width 13 height 6
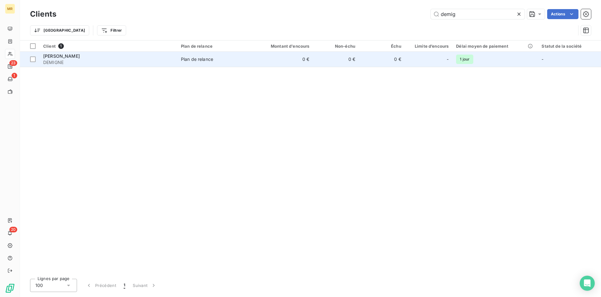
type input "demig"
click at [159, 65] on span "DEMIGNE" at bounding box center [108, 62] width 130 height 6
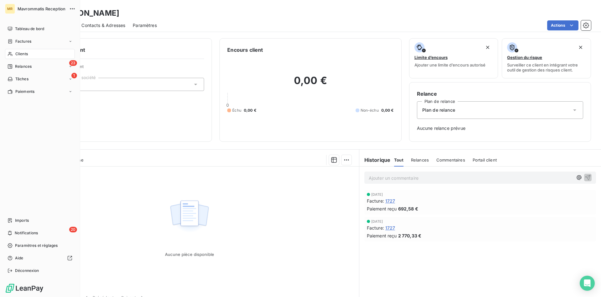
click at [25, 54] on span "Clients" at bounding box center [21, 54] width 13 height 6
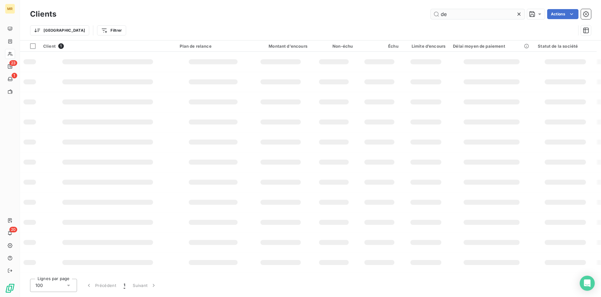
type input "d"
type input "c"
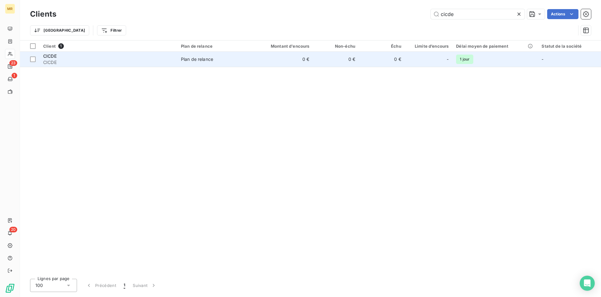
type input "cicde"
click at [230, 59] on span "Plan de relance" at bounding box center [214, 59] width 67 height 6
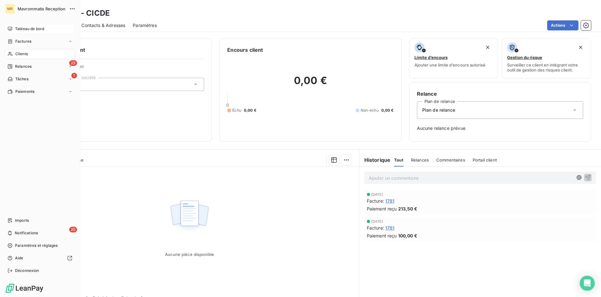
click at [26, 27] on span "Tableau de bord" at bounding box center [29, 29] width 29 height 6
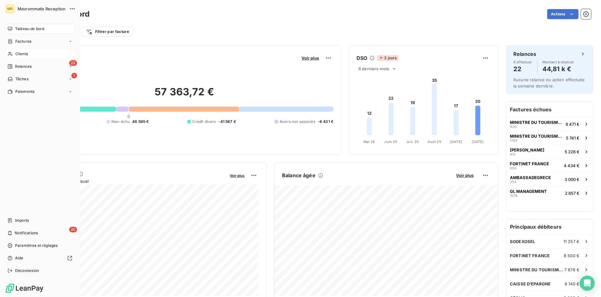
click at [18, 53] on span "Clients" at bounding box center [21, 54] width 13 height 6
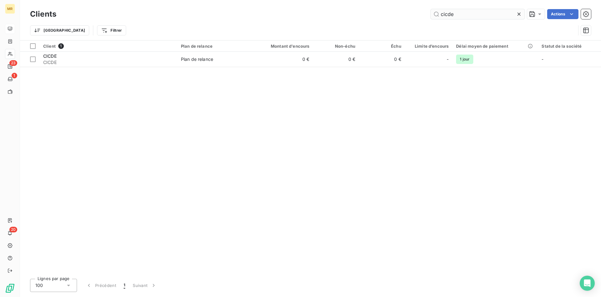
drag, startPoint x: 458, startPoint y: 15, endPoint x: 406, endPoint y: 10, distance: 52.5
click at [431, 10] on input "cicde" at bounding box center [478, 14] width 94 height 10
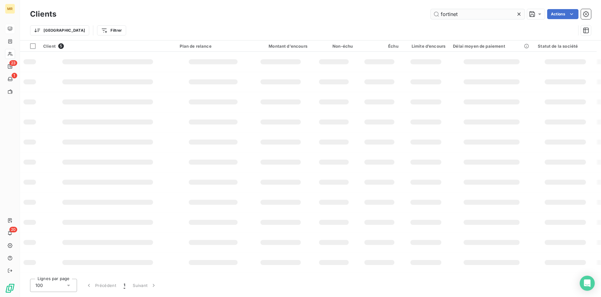
type input "fortinet"
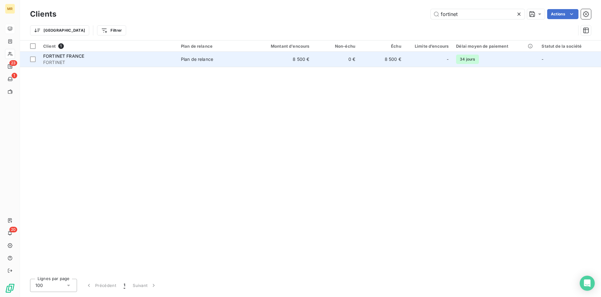
click at [189, 58] on div "Plan de relance" at bounding box center [197, 59] width 32 height 6
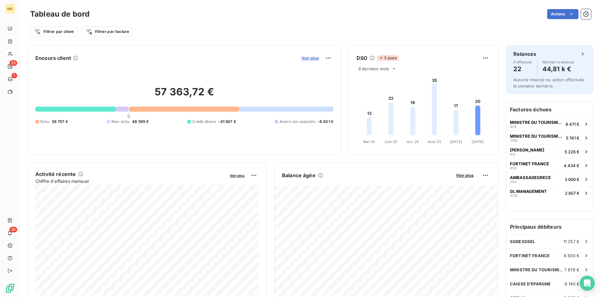
click at [314, 57] on span "Voir plus" at bounding box center [311, 57] width 18 height 5
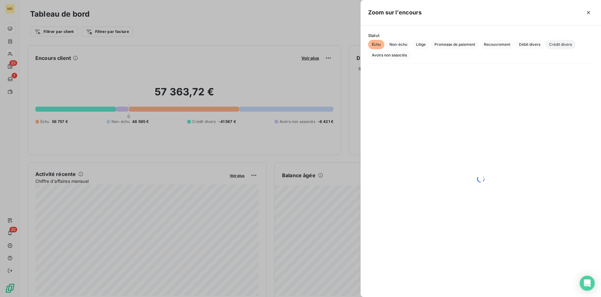
click at [556, 43] on span "Crédit divers" at bounding box center [561, 44] width 30 height 9
click at [525, 42] on span "Débit divers" at bounding box center [529, 44] width 29 height 9
click at [566, 44] on span "Crédit divers" at bounding box center [561, 44] width 30 height 9
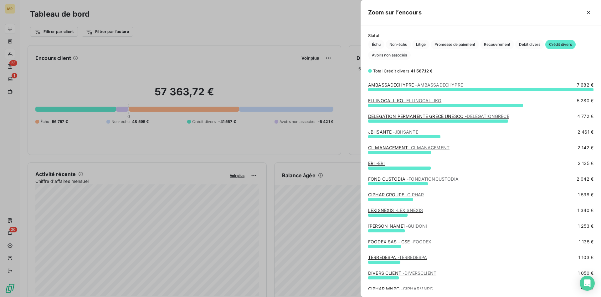
scroll to position [0, 0]
click at [12, 52] on div at bounding box center [300, 148] width 601 height 297
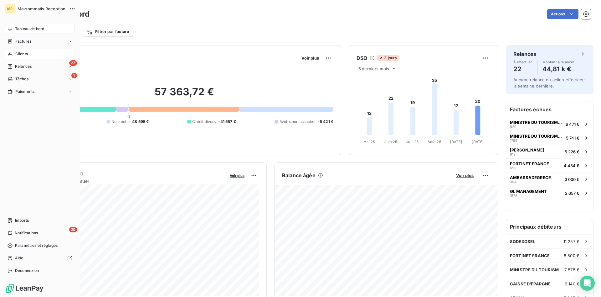
click at [8, 55] on icon at bounding box center [10, 54] width 4 height 4
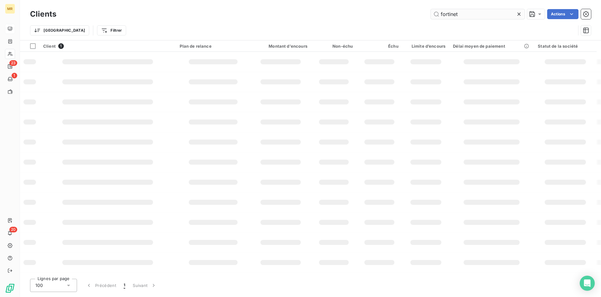
drag, startPoint x: 465, startPoint y: 13, endPoint x: 408, endPoint y: 8, distance: 57.2
click at [431, 9] on input "fortinet" at bounding box center [478, 14] width 94 height 10
click at [457, 15] on input "galerie" at bounding box center [478, 14] width 94 height 10
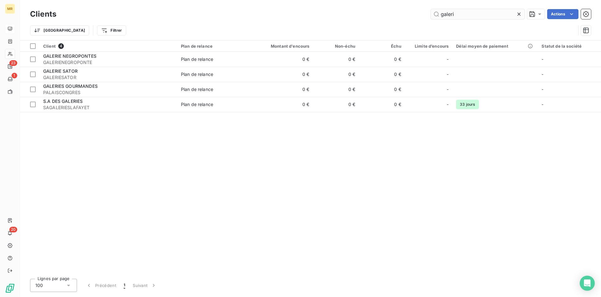
drag, startPoint x: 458, startPoint y: 13, endPoint x: 443, endPoint y: 14, distance: 15.0
click at [443, 14] on input "galeri" at bounding box center [478, 14] width 94 height 10
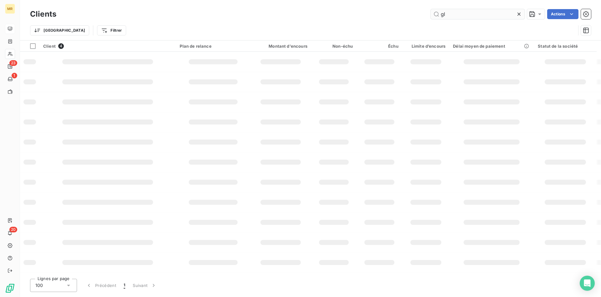
drag, startPoint x: 447, startPoint y: 12, endPoint x: 430, endPoint y: 14, distance: 17.7
click at [431, 14] on input "gl" at bounding box center [478, 14] width 94 height 10
type input "g"
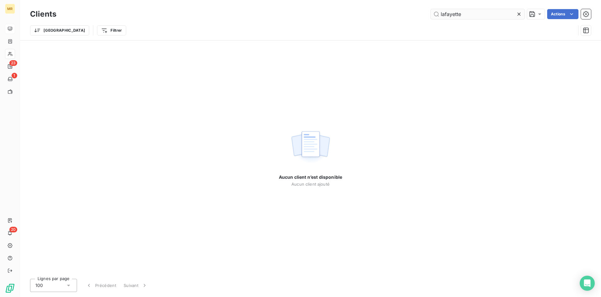
drag, startPoint x: 470, startPoint y: 13, endPoint x: 409, endPoint y: 11, distance: 61.7
click at [431, 11] on input "lafayette" at bounding box center [478, 14] width 94 height 10
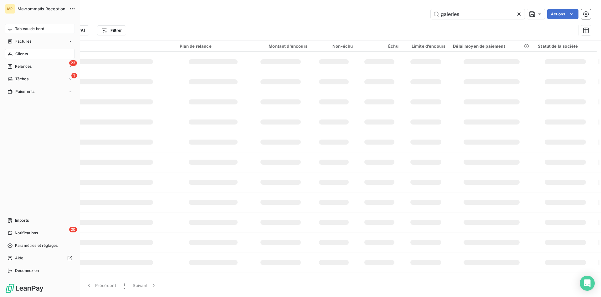
click at [19, 52] on span "Clients" at bounding box center [21, 54] width 13 height 6
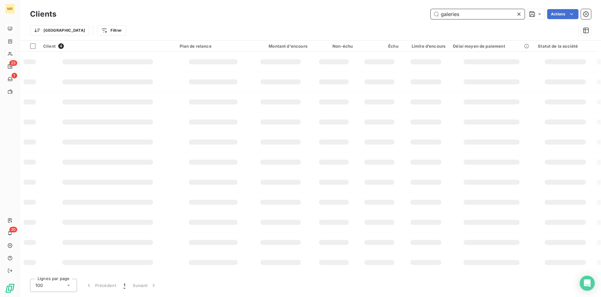
click at [462, 16] on input "galeries" at bounding box center [478, 14] width 94 height 10
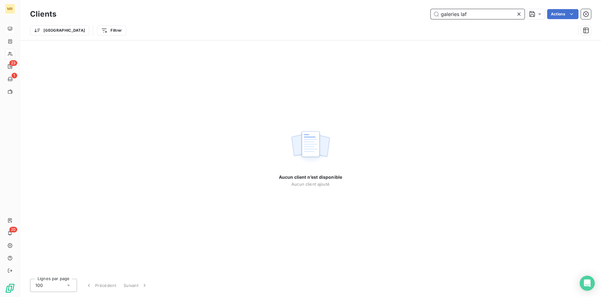
click at [459, 13] on input "galeries laf" at bounding box center [478, 14] width 94 height 10
type input "galeries"
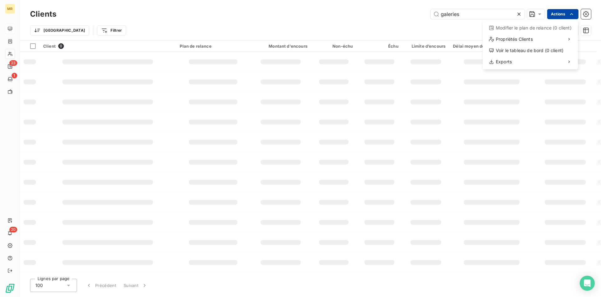
click at [561, 15] on html "MR 23 1 20 Clients galeries Actions Modifier le plan de relance (0 client) Prop…" at bounding box center [300, 148] width 601 height 297
click at [461, 31] on html "MR 23 1 20 Clients galeries Actions Modifier le plan de relance (0 client) Prop…" at bounding box center [300, 148] width 601 height 297
drag, startPoint x: 468, startPoint y: 17, endPoint x: 432, endPoint y: 18, distance: 36.3
click at [434, 17] on input "galeries" at bounding box center [478, 14] width 94 height 10
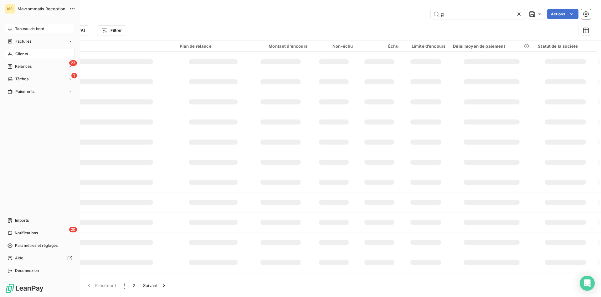
click at [23, 52] on span "Clients" at bounding box center [21, 54] width 13 height 6
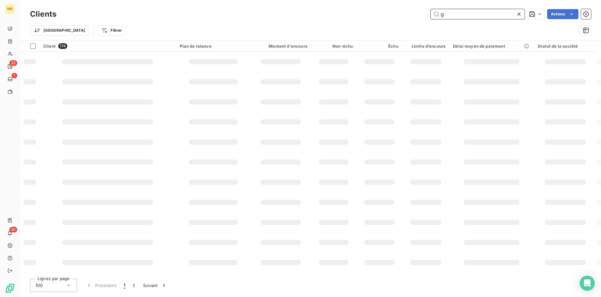
click at [448, 14] on input "g" at bounding box center [478, 14] width 94 height 10
type input "gal"
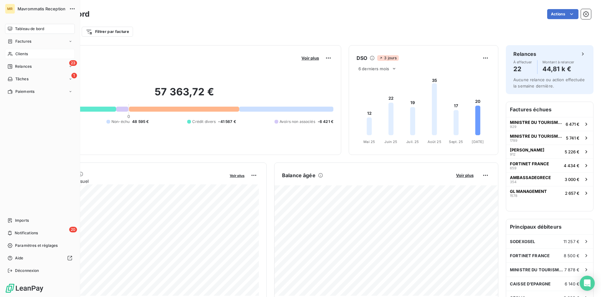
click at [15, 53] on div "Clients" at bounding box center [40, 54] width 70 height 10
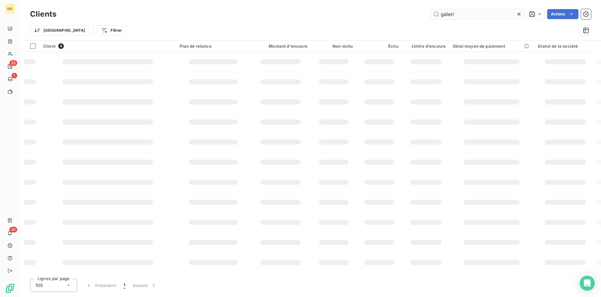
type input "galeri"
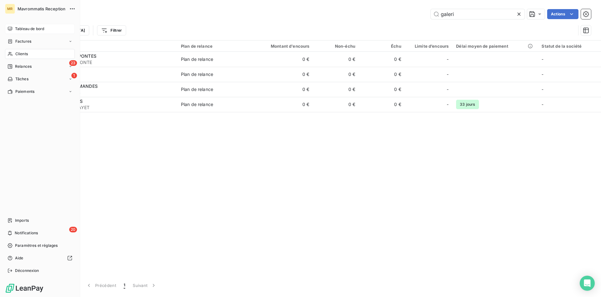
click at [39, 27] on span "Tableau de bord" at bounding box center [29, 29] width 29 height 6
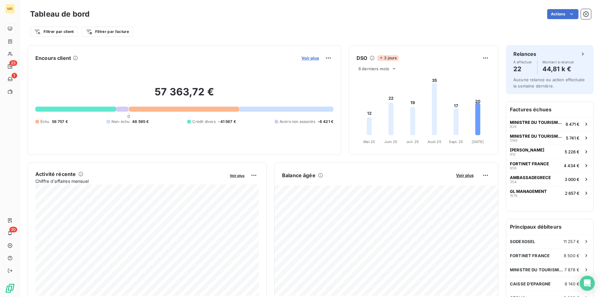
click at [309, 59] on span "Voir plus" at bounding box center [311, 57] width 18 height 5
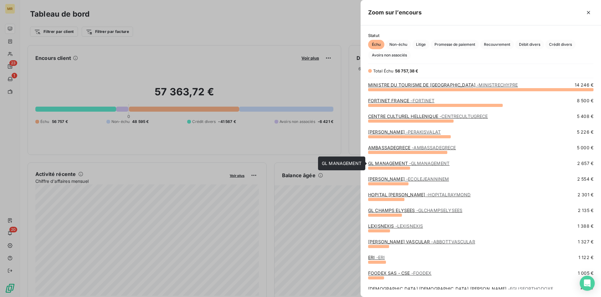
click at [414, 163] on span "- GLMANAGEMENT" at bounding box center [429, 162] width 40 height 5
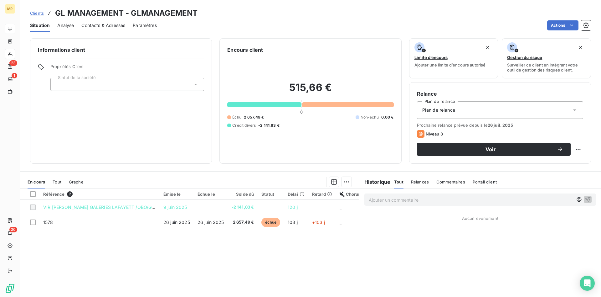
scroll to position [31, 0]
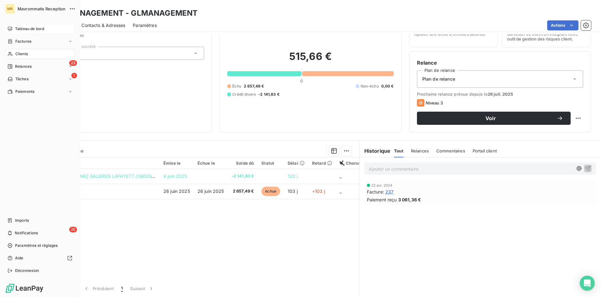
click at [33, 29] on span "Tableau de bord" at bounding box center [29, 29] width 29 height 6
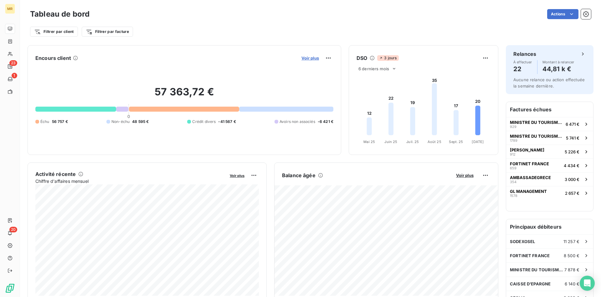
click at [316, 57] on span "Voir plus" at bounding box center [311, 57] width 18 height 5
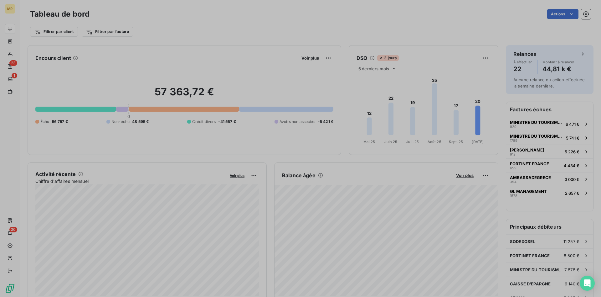
scroll to position [0, 0]
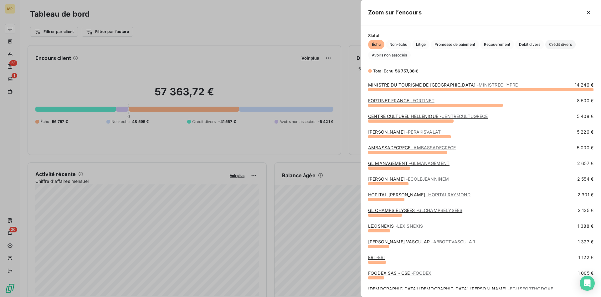
click at [558, 42] on span "Crédit divers" at bounding box center [561, 44] width 30 height 9
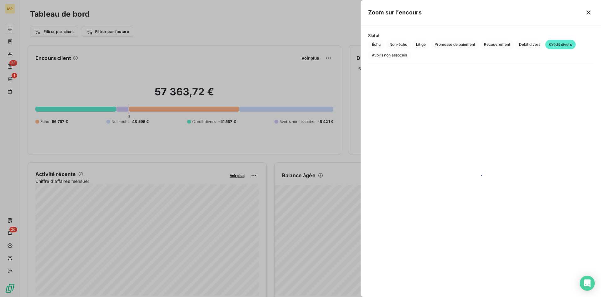
click at [302, 20] on div at bounding box center [300, 148] width 601 height 297
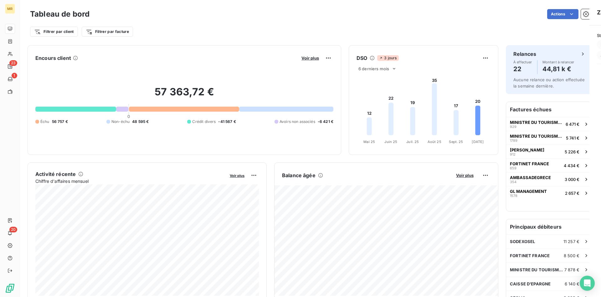
click at [302, 22] on div at bounding box center [300, 148] width 601 height 297
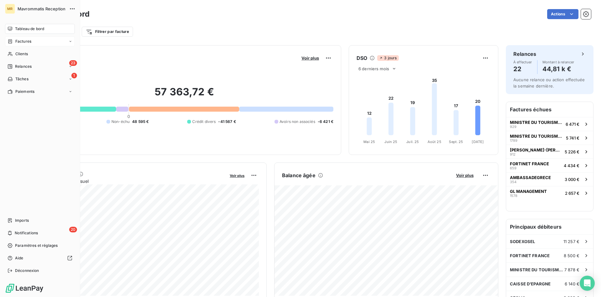
click at [23, 39] on span "Factures" at bounding box center [23, 42] width 16 height 6
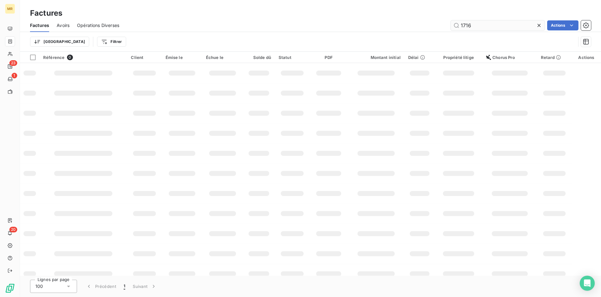
type input "1716"
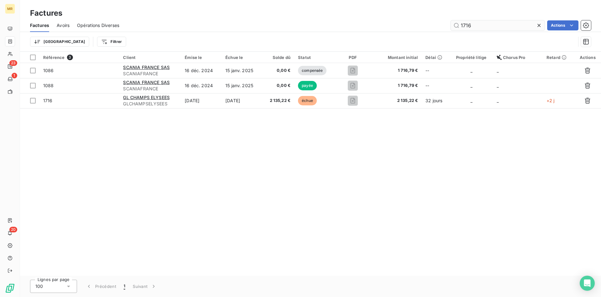
click at [474, 25] on input "1716" at bounding box center [498, 25] width 94 height 10
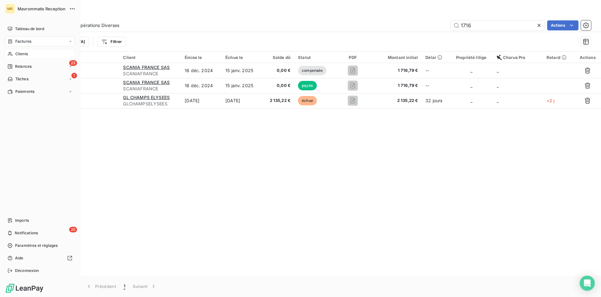
click at [20, 52] on span "Clients" at bounding box center [21, 54] width 13 height 6
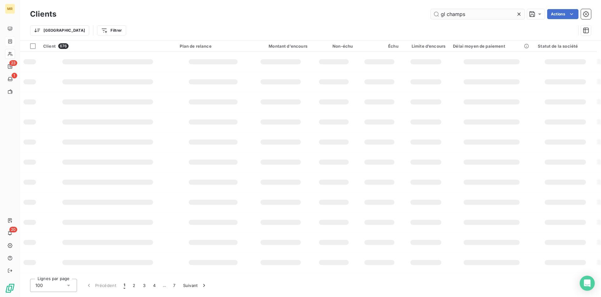
type input "gl champs"
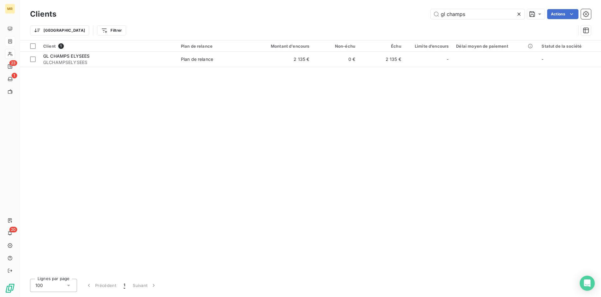
drag, startPoint x: 239, startPoint y: 65, endPoint x: 244, endPoint y: 70, distance: 7.5
click at [239, 65] on td "Plan de relance" at bounding box center [214, 59] width 75 height 15
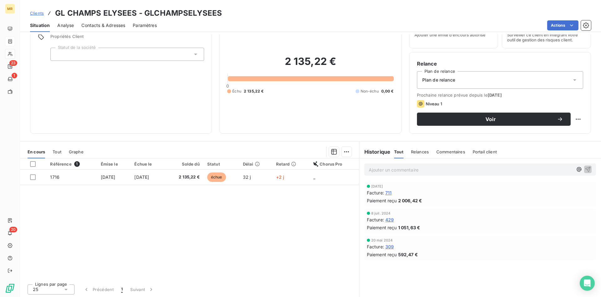
scroll to position [31, 0]
